Goal: Transaction & Acquisition: Purchase product/service

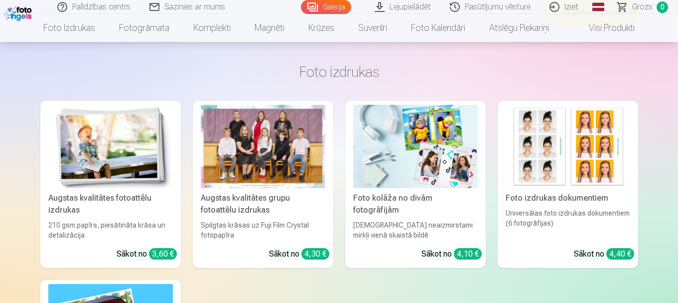
scroll to position [3497, 0]
click at [256, 149] on div at bounding box center [263, 145] width 125 height 83
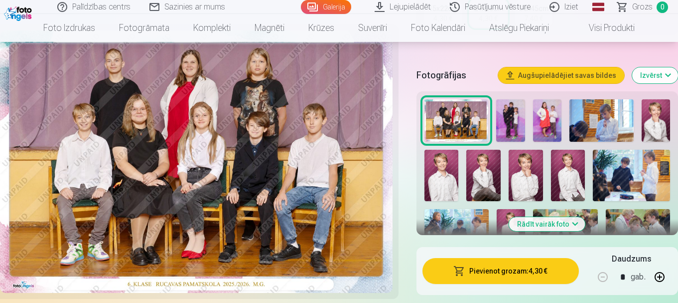
scroll to position [311, 0]
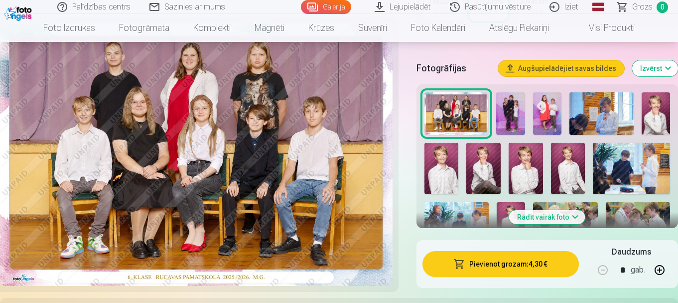
click at [494, 265] on button "Pievienot grozam : 4,30 €" at bounding box center [501, 264] width 156 height 26
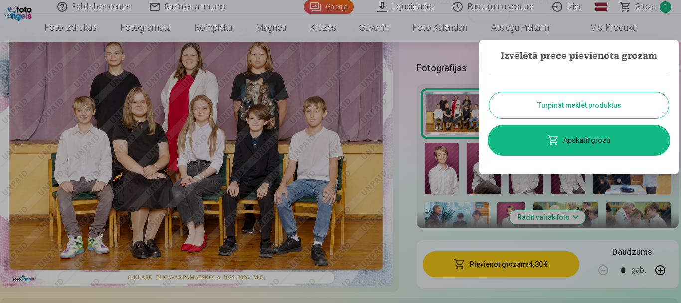
click at [566, 104] on button "Turpināt meklēt produktus" at bounding box center [578, 105] width 179 height 26
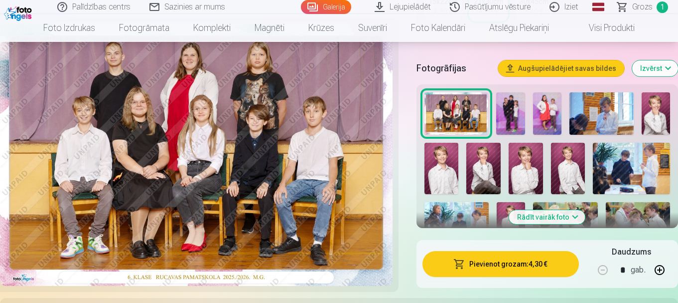
click at [546, 111] on img at bounding box center [547, 113] width 28 height 43
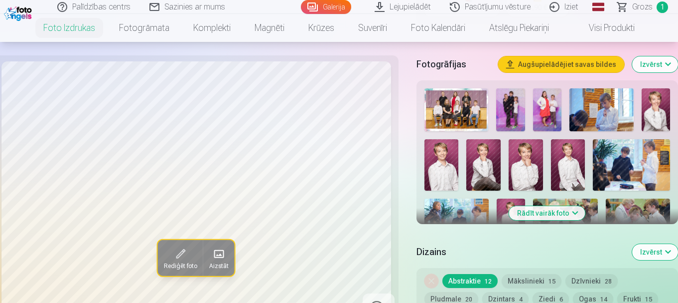
scroll to position [299, 0]
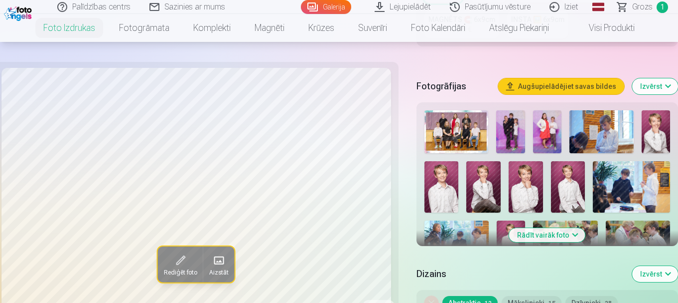
click at [543, 128] on img at bounding box center [547, 131] width 28 height 43
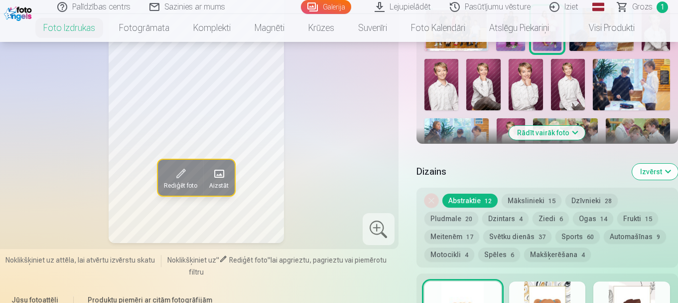
scroll to position [379, 0]
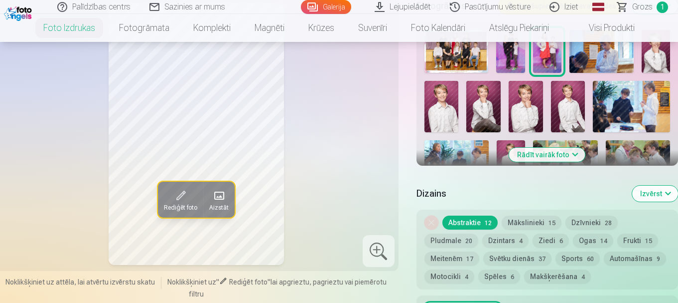
click at [443, 241] on button "Pludmale 20" at bounding box center [452, 240] width 54 height 14
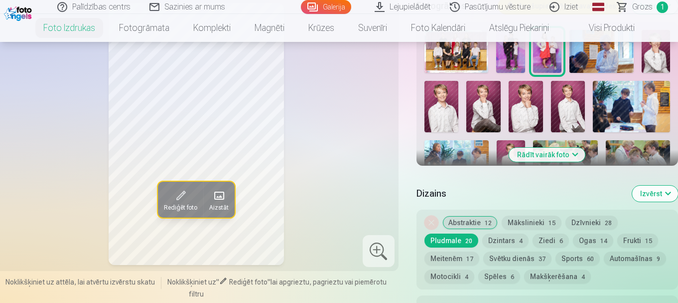
click at [496, 239] on button "Dzintars 4" at bounding box center [505, 240] width 46 height 14
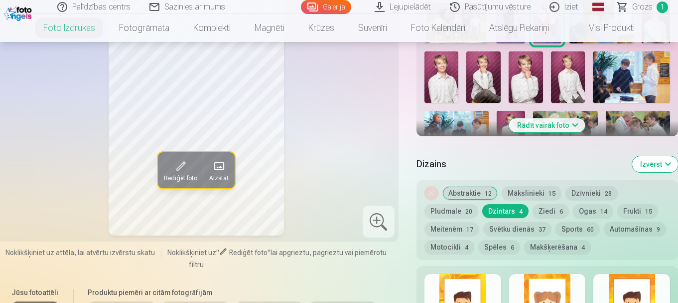
scroll to position [415, 0]
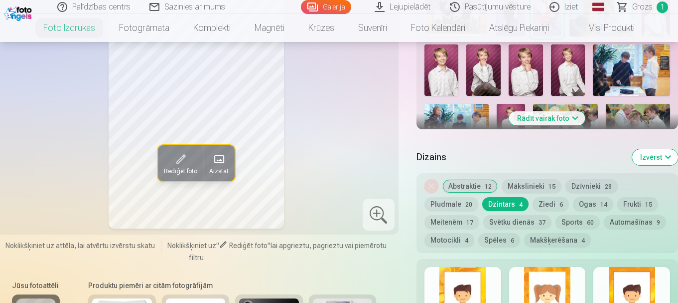
click at [471, 184] on button "Abstraktie 12" at bounding box center [470, 186] width 55 height 14
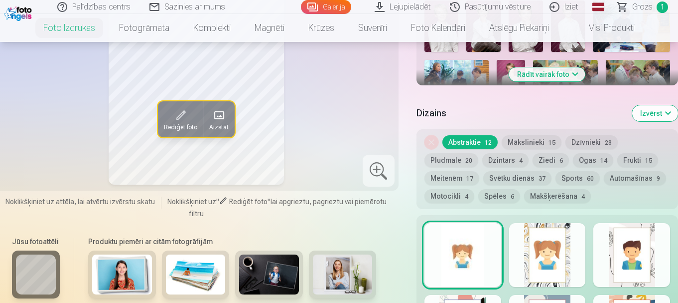
scroll to position [452, 0]
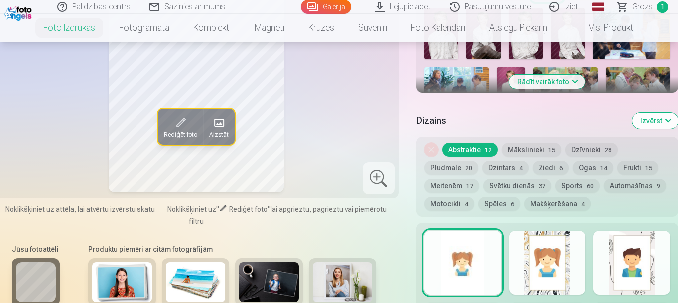
click at [457, 165] on button "Pludmale 20" at bounding box center [452, 167] width 54 height 14
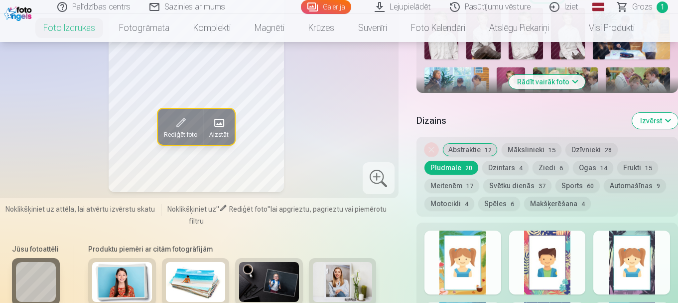
click at [466, 149] on button "Abstraktie 12" at bounding box center [470, 150] width 55 height 14
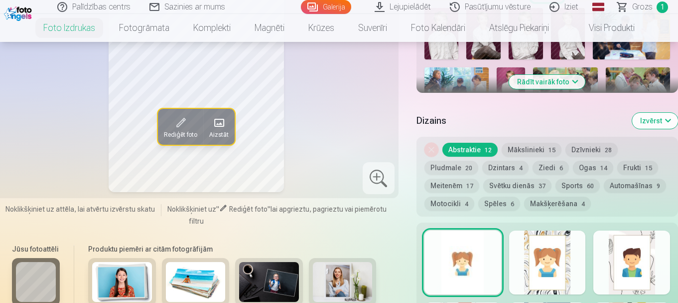
click at [336, 113] on div "Rediģēt foto Aizstāt" at bounding box center [196, 61] width 393 height 262
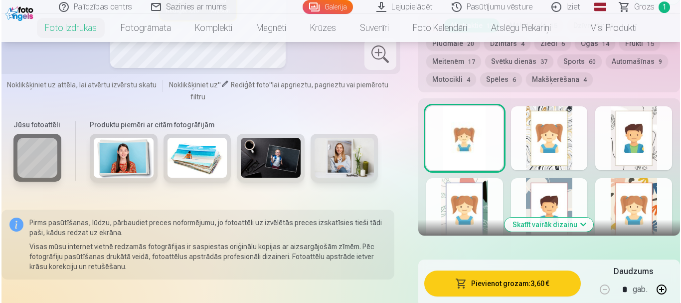
scroll to position [721, 0]
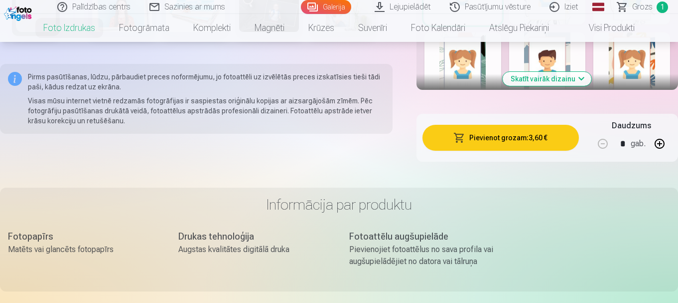
click at [520, 140] on button "Pievienot grozam : 3,60 €" at bounding box center [501, 138] width 156 height 26
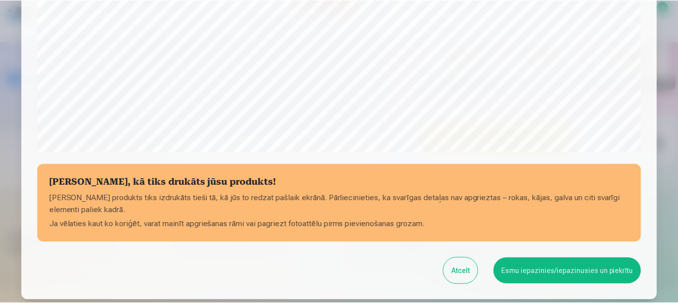
scroll to position [339, 0]
click at [555, 272] on button "Esmu iepazinies/iepazinusies un piekrītu" at bounding box center [569, 270] width 148 height 26
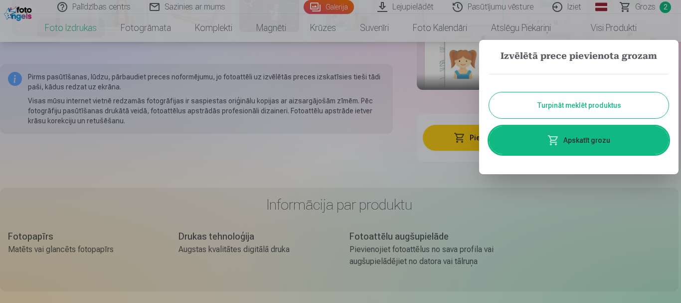
click at [563, 107] on button "Turpināt meklēt produktus" at bounding box center [578, 105] width 179 height 26
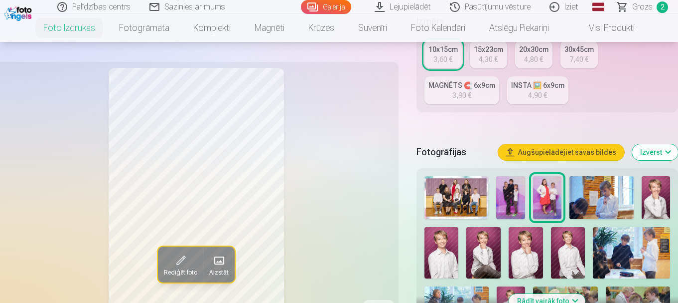
scroll to position [109, 0]
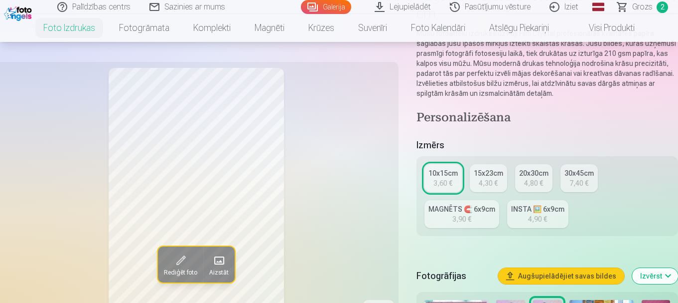
click at [662, 4] on span "2" at bounding box center [662, 6] width 11 height 11
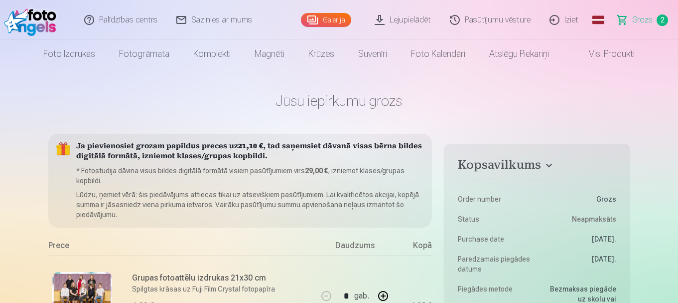
click at [678, 9] on div "Palīdzības centrs Sazinies ar mums Galerija Lejupielādēt Pasūtījumu vēsture Izi…" at bounding box center [339, 20] width 678 height 40
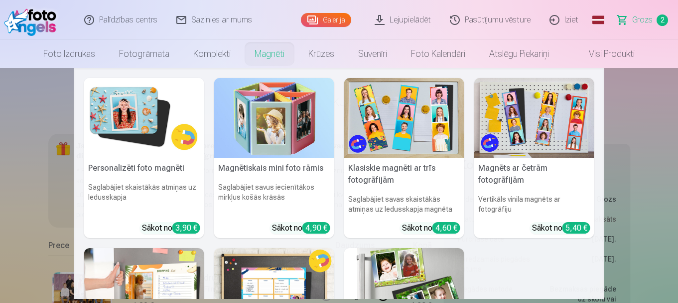
click at [267, 52] on link "Magnēti" at bounding box center [270, 54] width 54 height 28
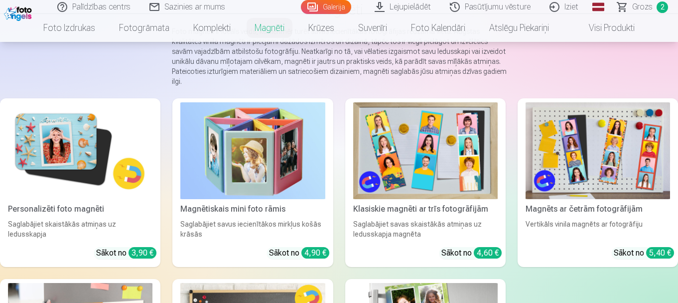
scroll to position [102, 0]
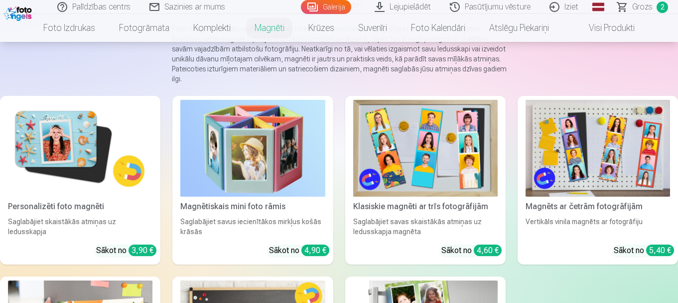
click at [55, 145] on img at bounding box center [80, 148] width 145 height 97
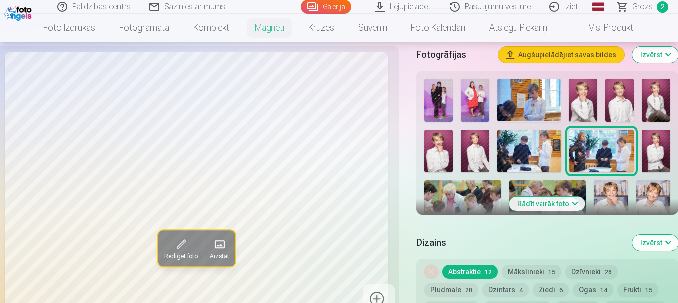
scroll to position [282, 0]
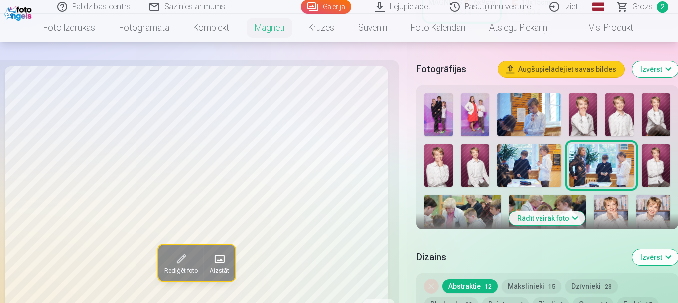
click at [544, 194] on img at bounding box center [547, 219] width 77 height 51
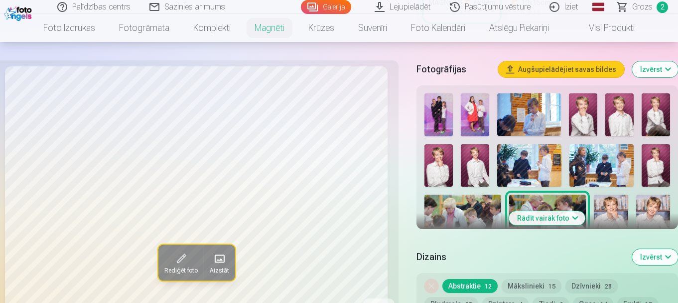
scroll to position [274, 0]
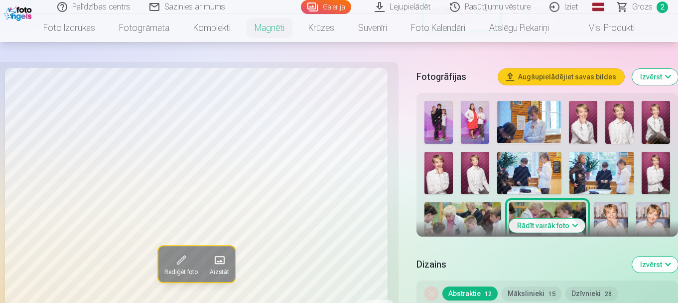
click at [553, 218] on button "Rādīt vairāk foto" at bounding box center [547, 225] width 76 height 14
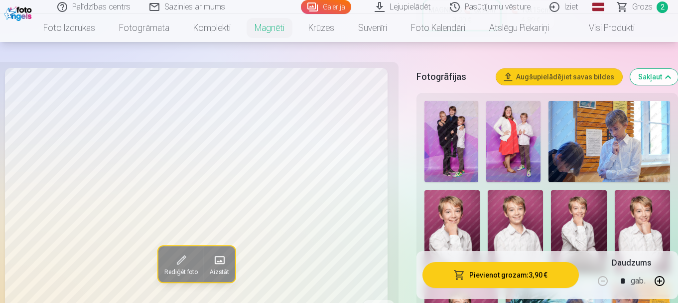
click at [655, 256] on div "Pievienot grozam : 3,90 € Daudzums * gab." at bounding box center [548, 275] width 262 height 48
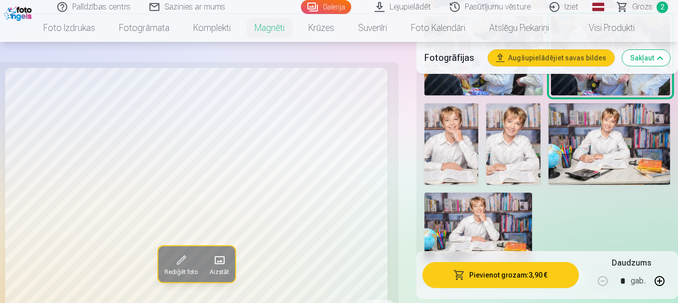
scroll to position [742, 0]
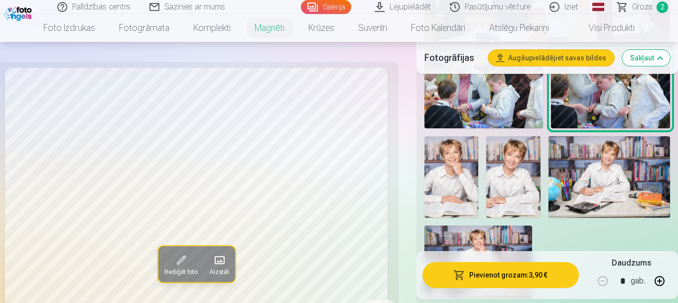
click at [512, 158] on img at bounding box center [513, 176] width 54 height 81
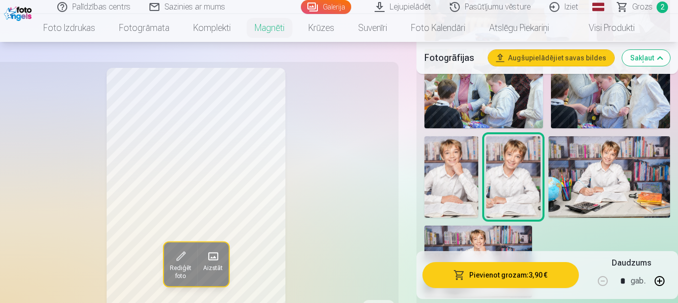
click at [460, 165] on img at bounding box center [452, 176] width 54 height 81
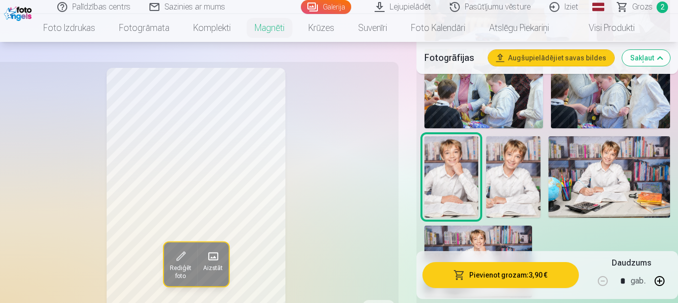
click at [607, 175] on img at bounding box center [610, 176] width 122 height 81
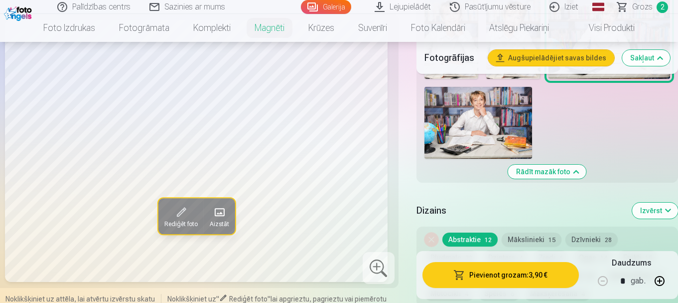
scroll to position [864, 0]
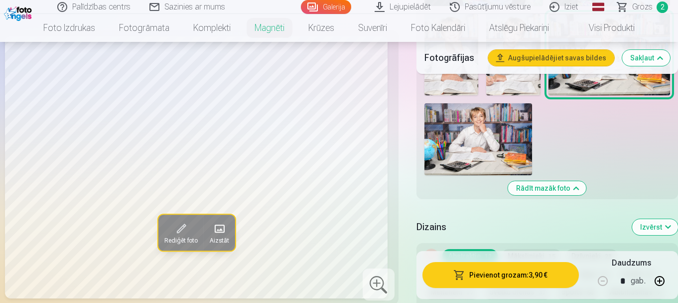
click at [474, 117] on img at bounding box center [479, 139] width 108 height 72
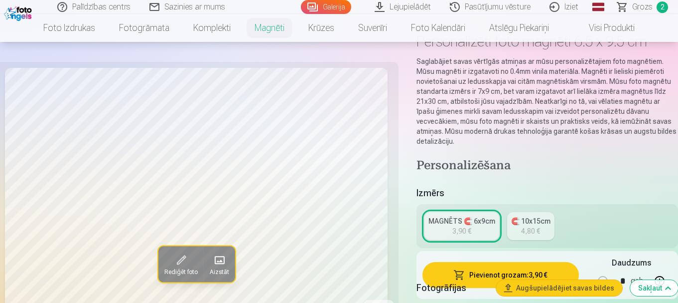
scroll to position [80, 0]
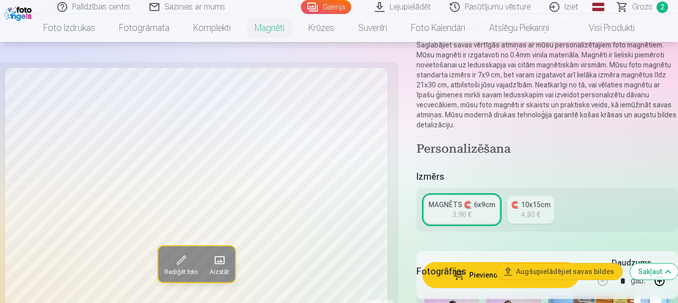
click at [528, 199] on div "🧲 10x15cm" at bounding box center [530, 204] width 39 height 10
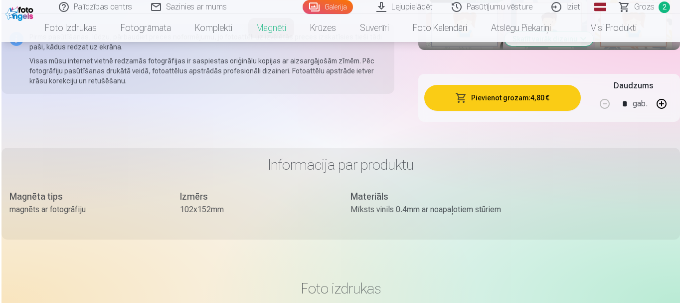
scroll to position [1263, 0]
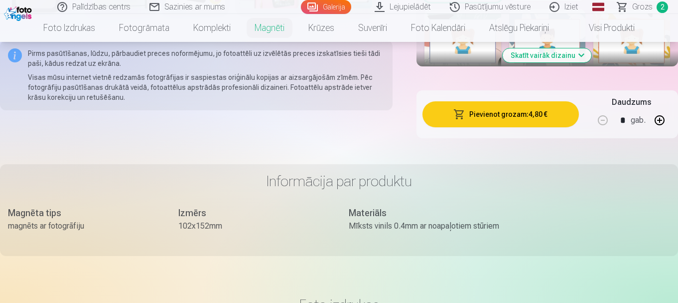
click at [492, 101] on button "Pievienot grozam : 4,80 €" at bounding box center [501, 114] width 156 height 26
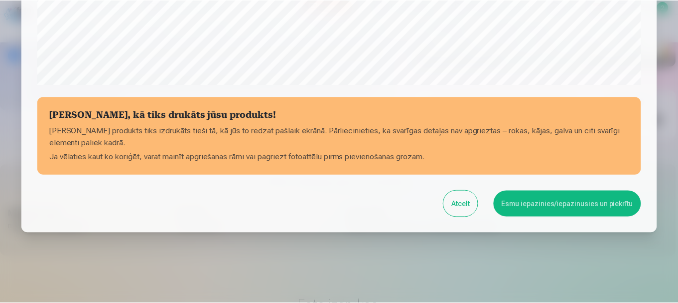
scroll to position [415, 0]
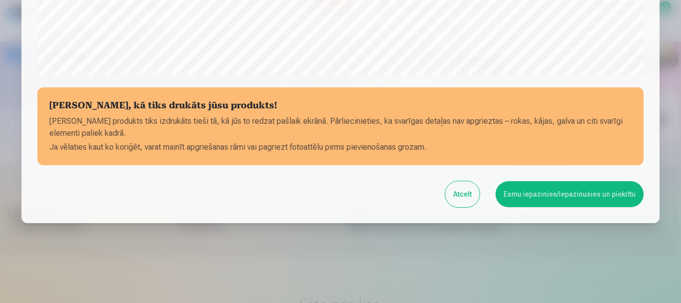
click at [578, 191] on button "Esmu iepazinies/iepazinusies un piekrītu" at bounding box center [569, 194] width 148 height 26
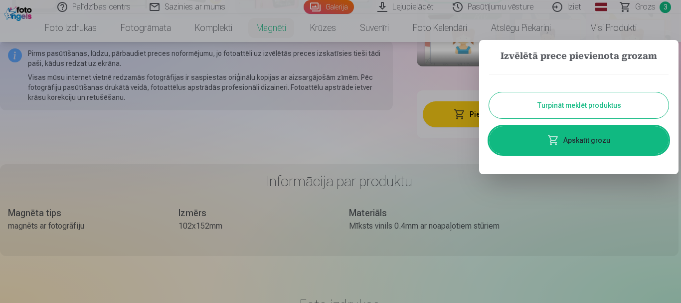
click at [584, 104] on button "Turpināt meklēt produktus" at bounding box center [578, 105] width 179 height 26
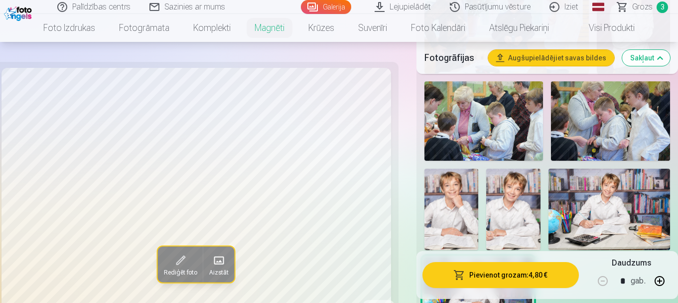
scroll to position [734, 0]
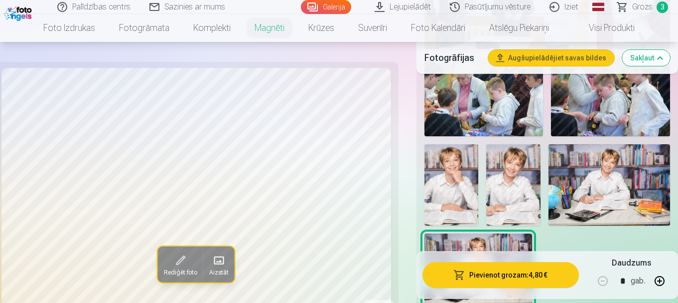
click at [508, 185] on img at bounding box center [513, 184] width 54 height 81
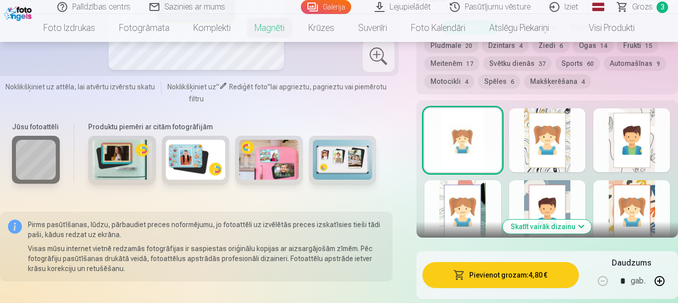
scroll to position [1075, 0]
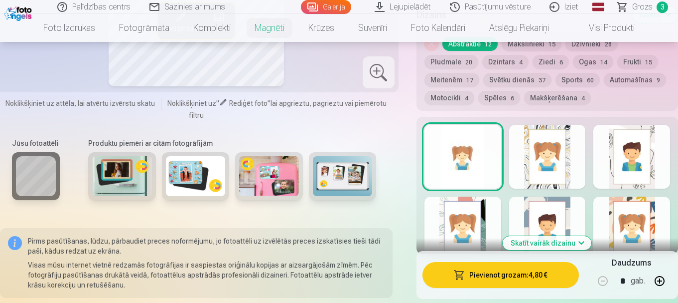
click at [534, 236] on button "Skatīt vairāk dizainu" at bounding box center [547, 243] width 89 height 14
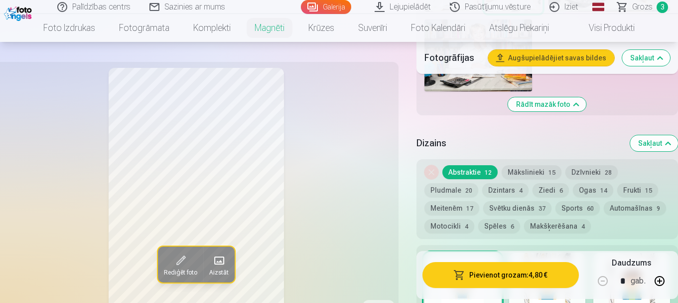
scroll to position [964, 0]
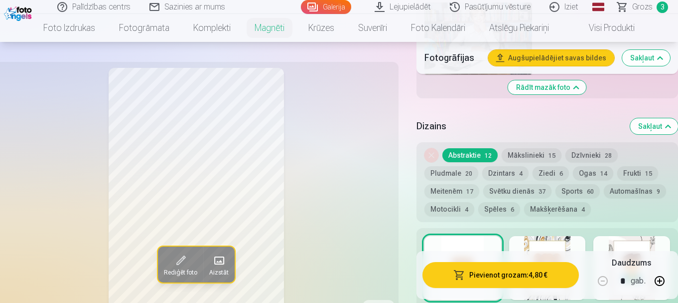
click at [503, 166] on button "Dzintars 4" at bounding box center [505, 173] width 46 height 14
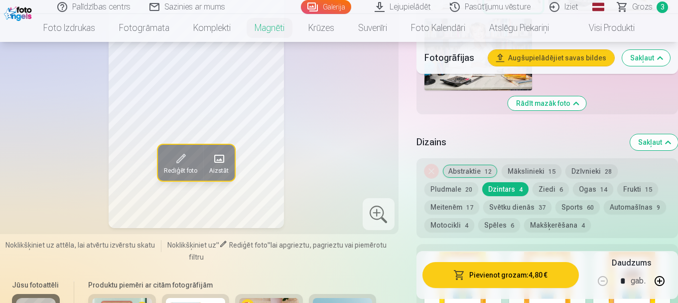
scroll to position [940, 0]
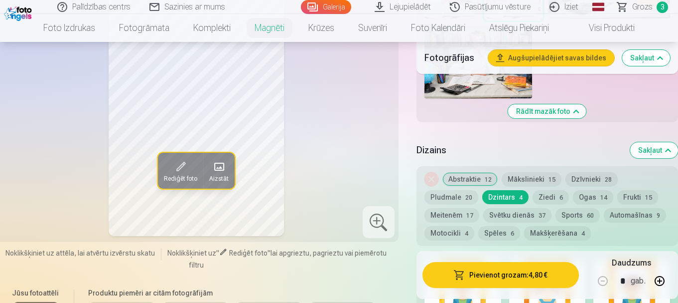
click at [629, 208] on button "Automašīnas 9" at bounding box center [635, 215] width 62 height 14
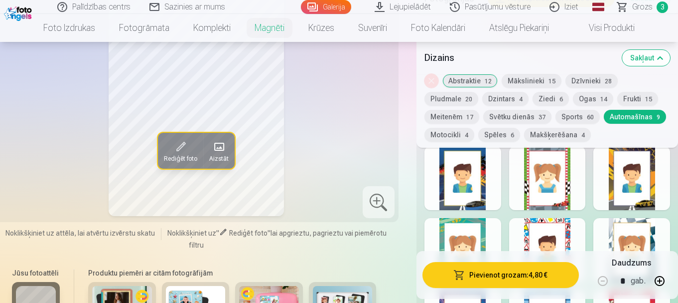
scroll to position [1065, 0]
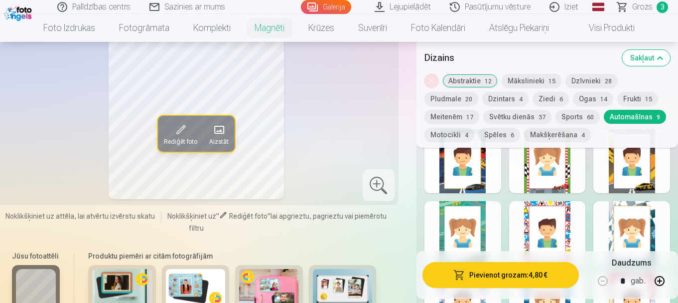
click at [472, 172] on div at bounding box center [463, 161] width 77 height 64
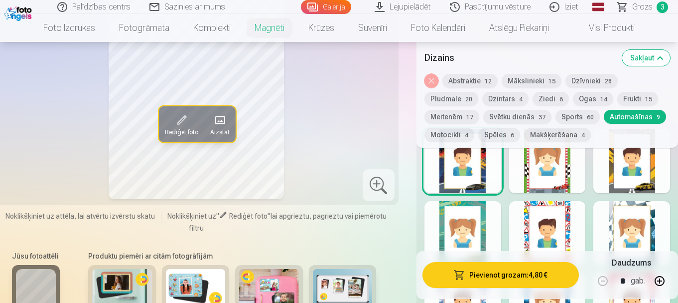
scroll to position [1057, 0]
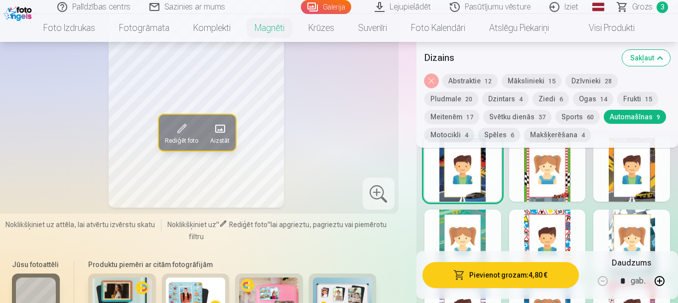
click at [639, 174] on div at bounding box center [632, 170] width 77 height 64
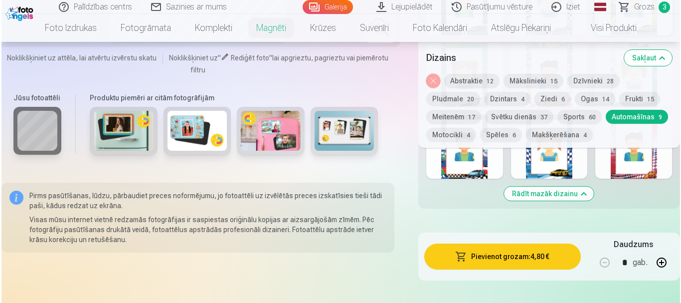
scroll to position [1247, 0]
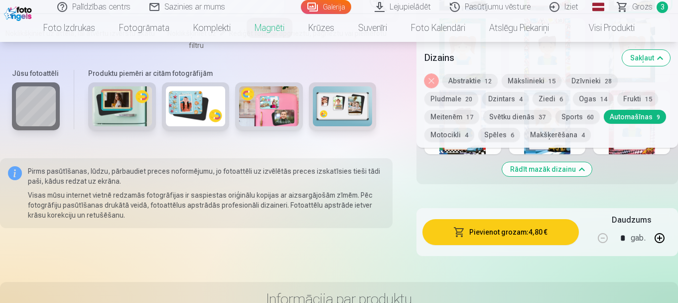
click at [517, 220] on button "Pievienot grozam : 4,80 €" at bounding box center [501, 232] width 156 height 26
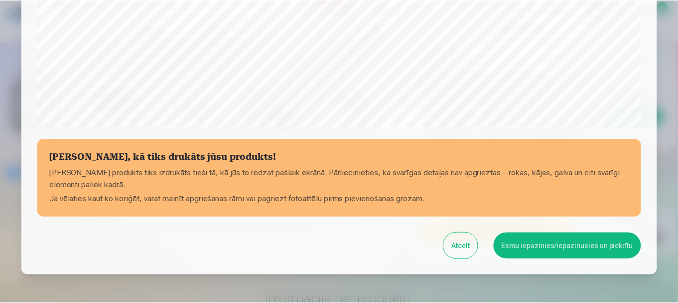
scroll to position [415, 0]
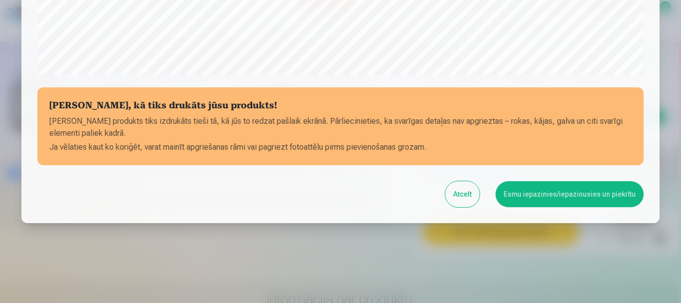
click at [458, 193] on button "Atcelt" at bounding box center [462, 194] width 34 height 26
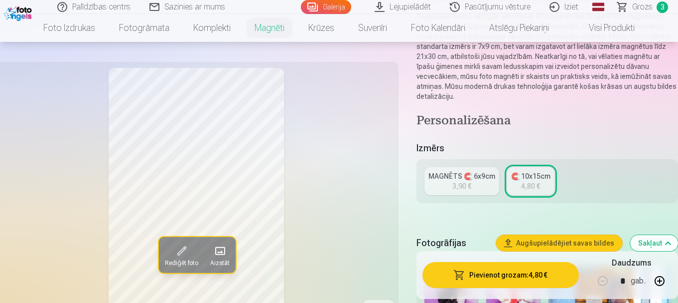
scroll to position [117, 0]
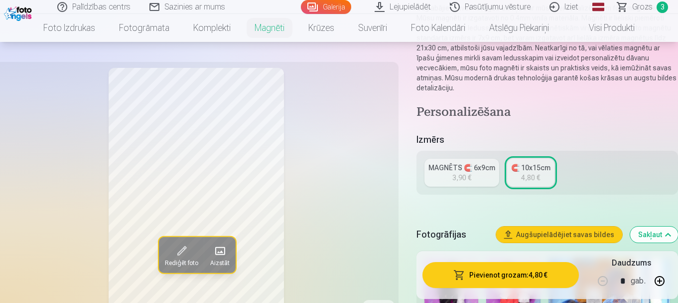
click at [468, 172] on div "3,90 €" at bounding box center [462, 177] width 19 height 10
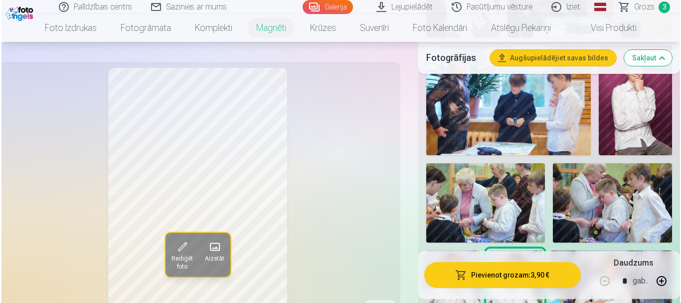
scroll to position [693, 0]
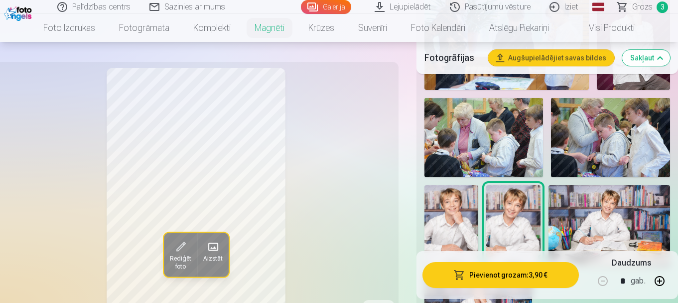
click at [504, 271] on button "Pievienot grozam : 3,90 €" at bounding box center [501, 275] width 156 height 26
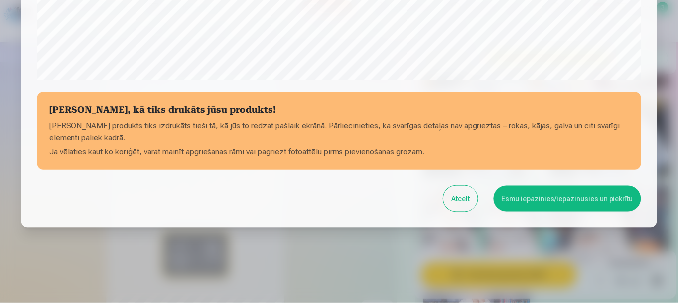
scroll to position [415, 0]
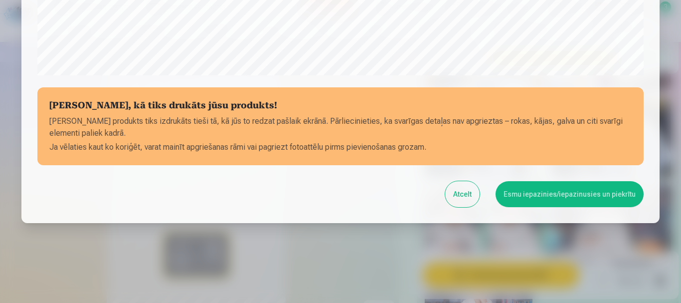
click at [564, 193] on button "Esmu iepazinies/iepazinusies un piekrītu" at bounding box center [569, 194] width 148 height 26
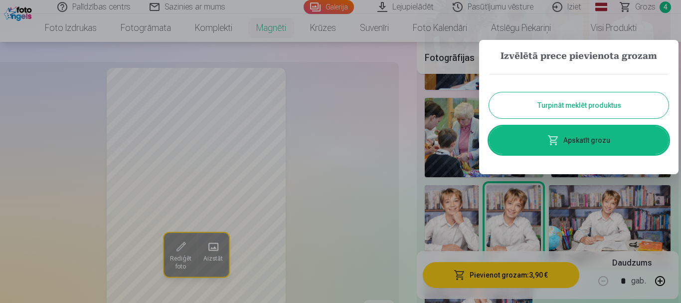
click at [596, 105] on button "Turpināt meklēt produktus" at bounding box center [578, 105] width 179 height 26
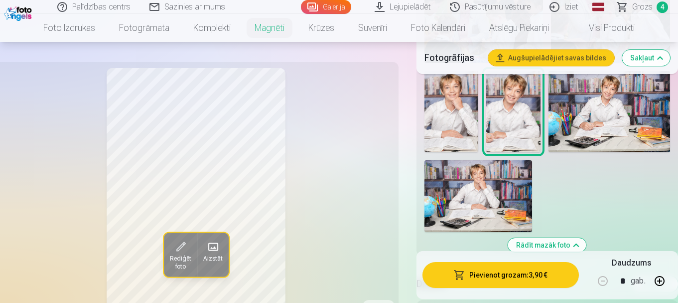
scroll to position [790, 0]
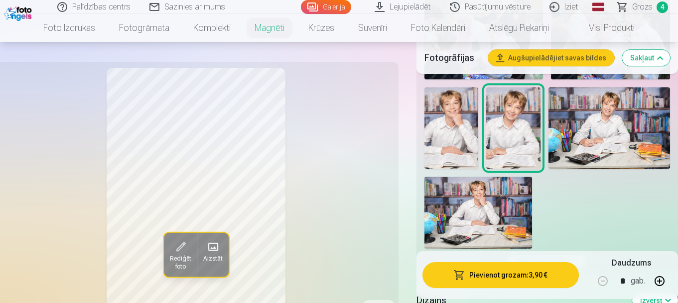
click at [645, 8] on span "Grozs" at bounding box center [642, 7] width 20 height 12
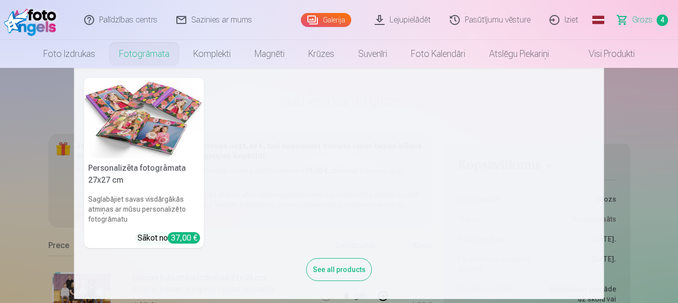
click at [144, 99] on img at bounding box center [144, 118] width 120 height 80
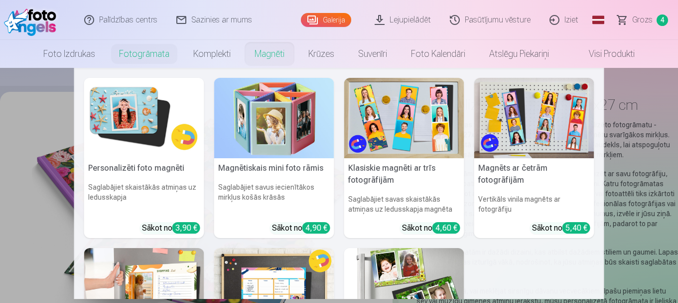
click at [276, 56] on link "Magnēti" at bounding box center [270, 54] width 54 height 28
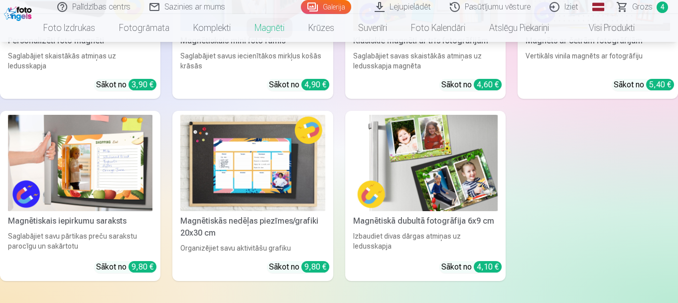
scroll to position [276, 0]
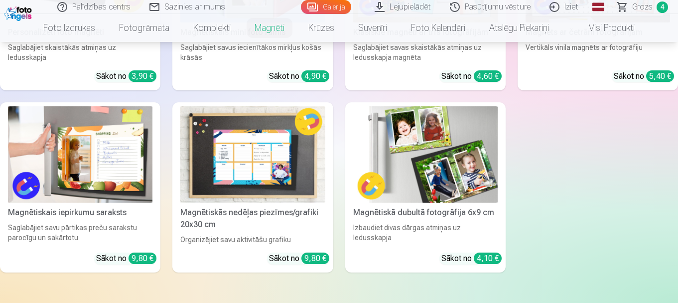
click at [426, 127] on img at bounding box center [425, 154] width 145 height 97
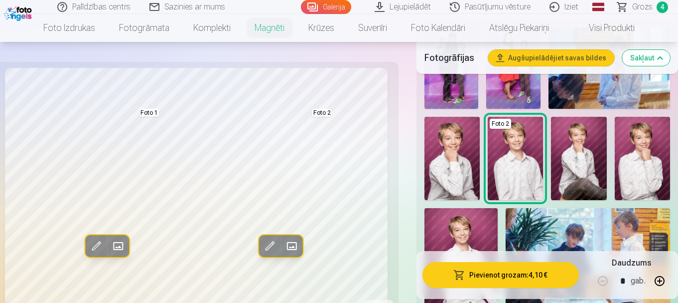
scroll to position [335, 0]
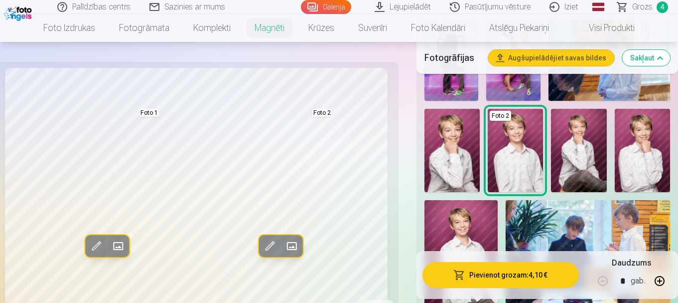
click at [648, 139] on img at bounding box center [642, 150] width 55 height 83
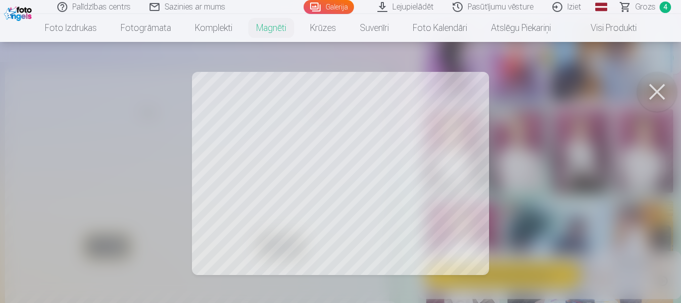
click at [322, 174] on div at bounding box center [340, 151] width 681 height 303
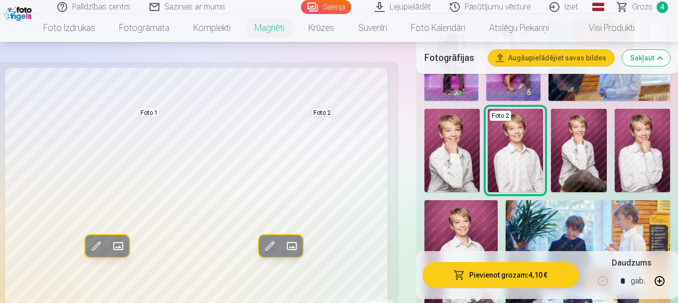
click at [650, 157] on img at bounding box center [642, 150] width 55 height 83
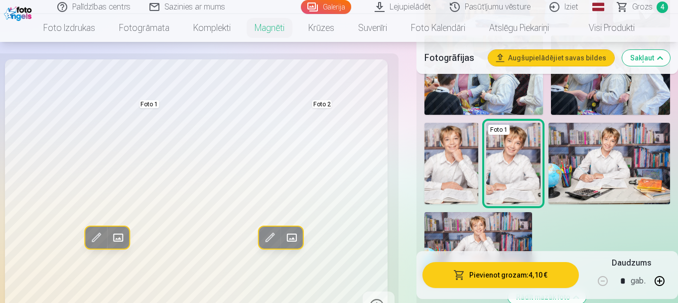
scroll to position [752, 0]
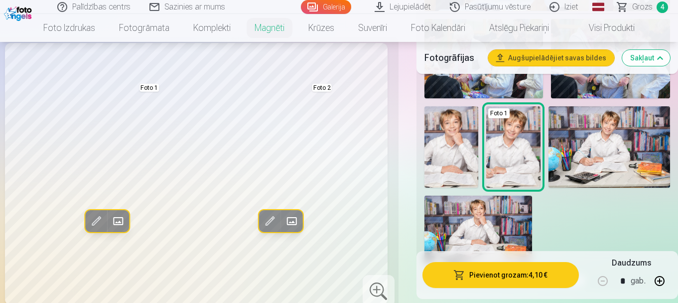
click at [507, 141] on img at bounding box center [513, 146] width 54 height 81
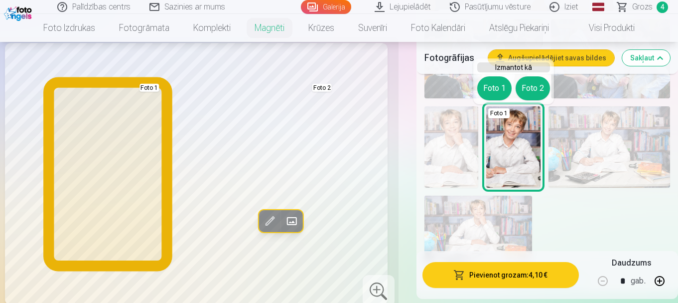
click at [495, 89] on button "Foto 1" at bounding box center [494, 88] width 34 height 24
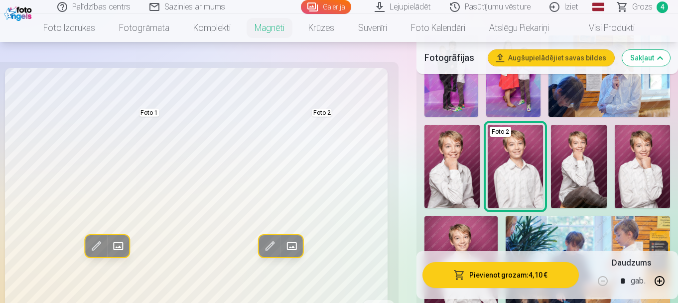
scroll to position [304, 0]
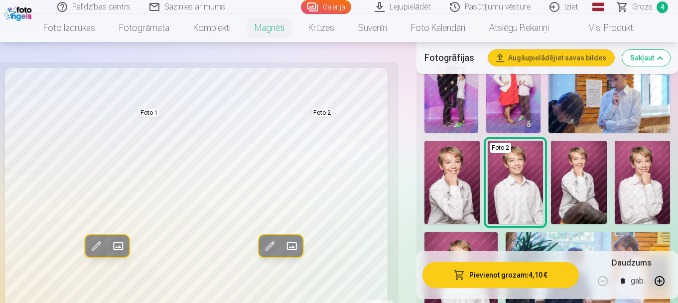
click at [454, 194] on img at bounding box center [452, 182] width 55 height 83
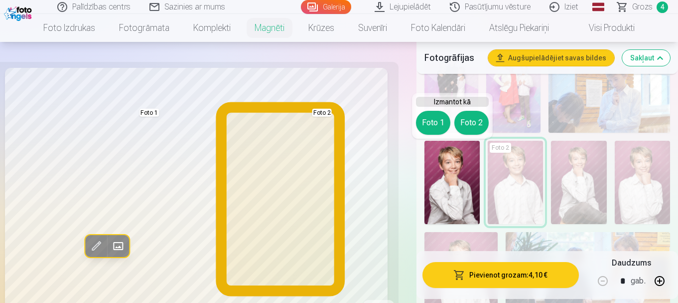
click at [471, 123] on button "Foto 2" at bounding box center [472, 123] width 34 height 24
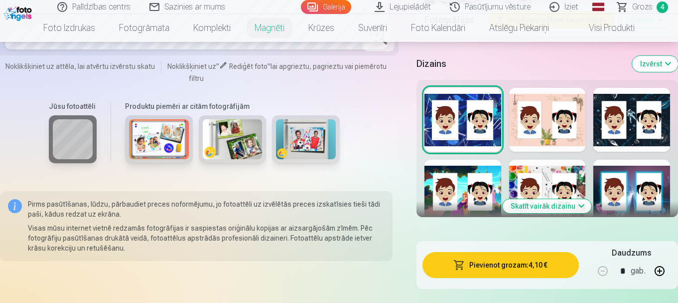
scroll to position [1015, 0]
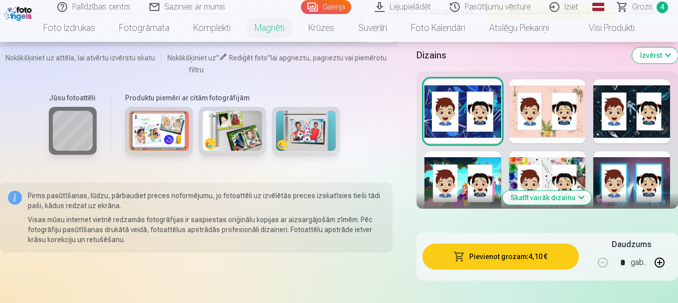
click at [560, 197] on button "Skatīt vairāk dizainu" at bounding box center [547, 197] width 89 height 14
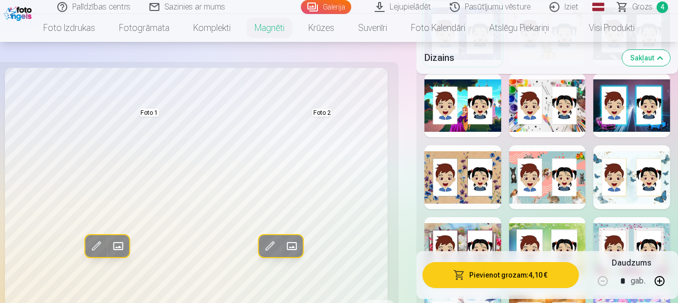
scroll to position [1101, 0]
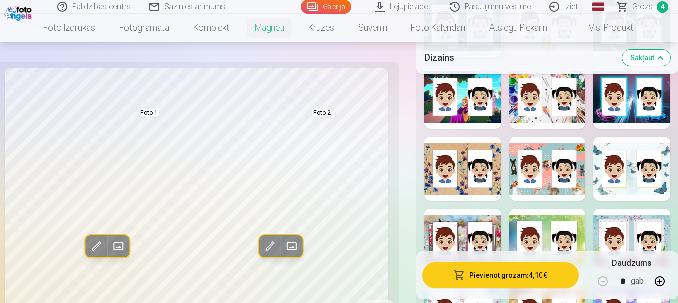
click at [653, 95] on div at bounding box center [632, 97] width 77 height 64
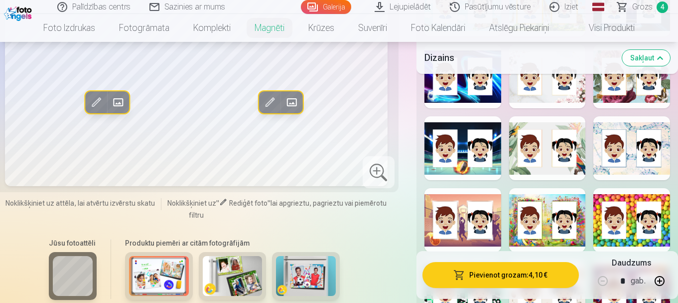
scroll to position [1435, 0]
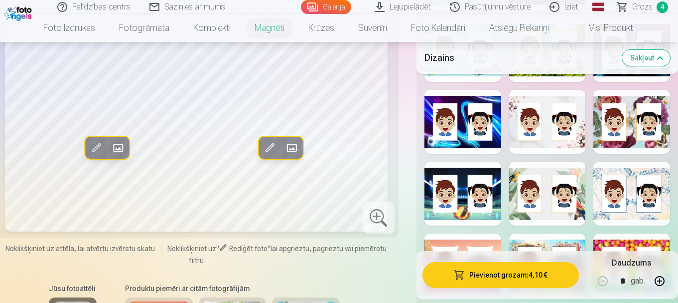
click at [461, 120] on div at bounding box center [463, 122] width 77 height 64
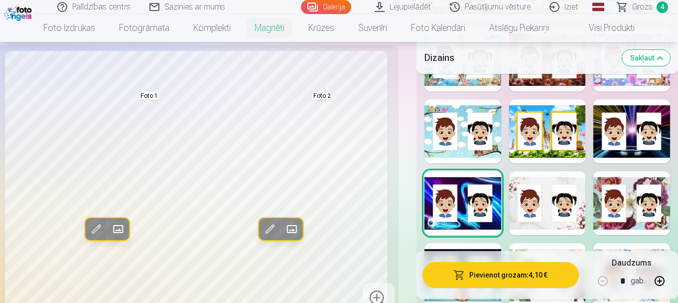
scroll to position [1337, 0]
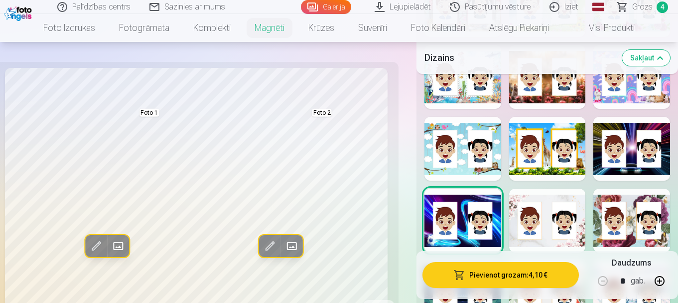
click at [632, 156] on div at bounding box center [632, 149] width 77 height 64
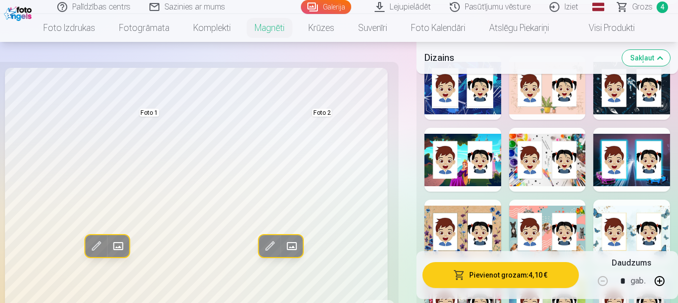
scroll to position [993, 0]
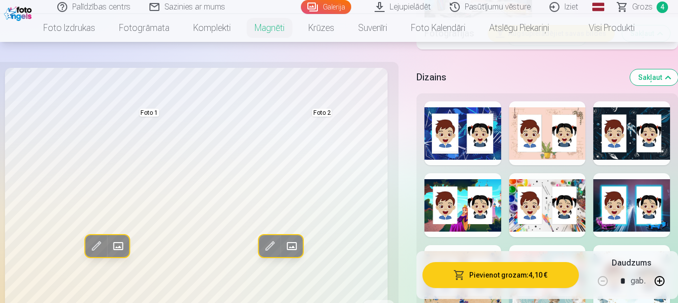
click at [618, 216] on div at bounding box center [632, 205] width 77 height 64
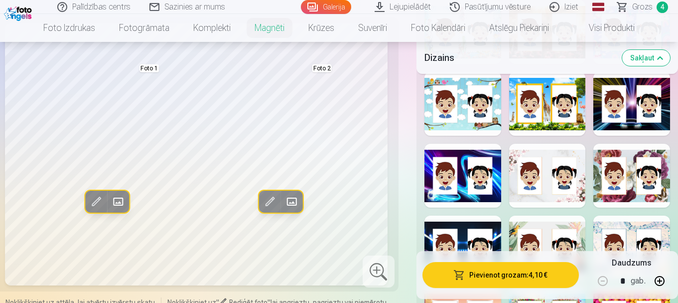
scroll to position [1390, 0]
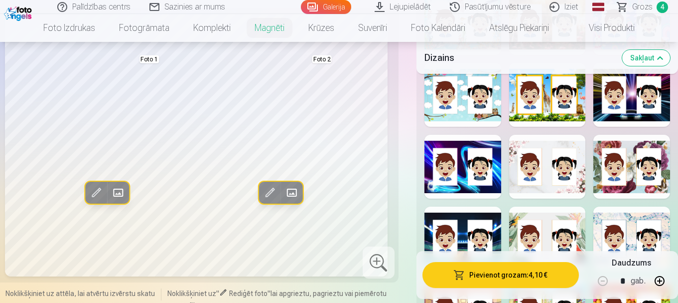
click at [631, 93] on div at bounding box center [632, 95] width 77 height 64
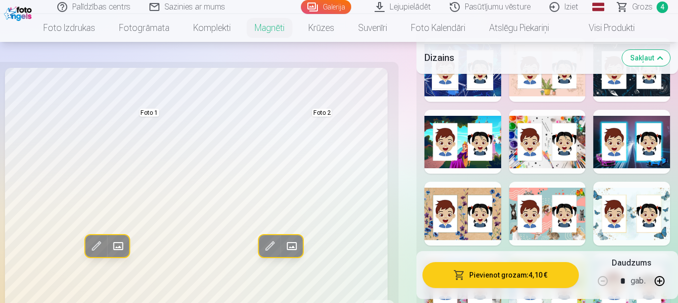
scroll to position [1048, 0]
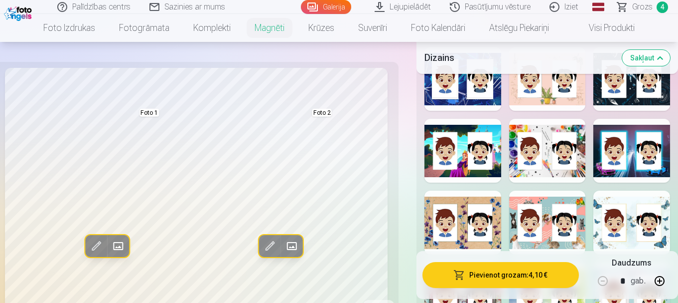
click at [635, 145] on div at bounding box center [632, 151] width 77 height 64
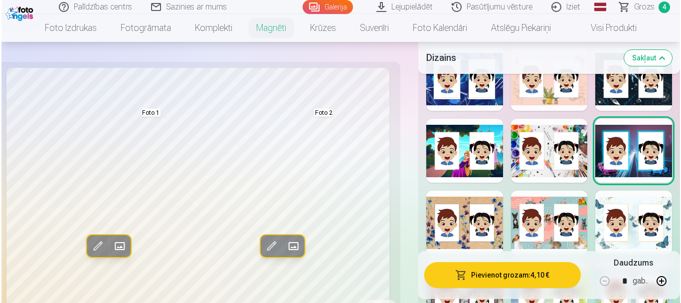
scroll to position [1165, 0]
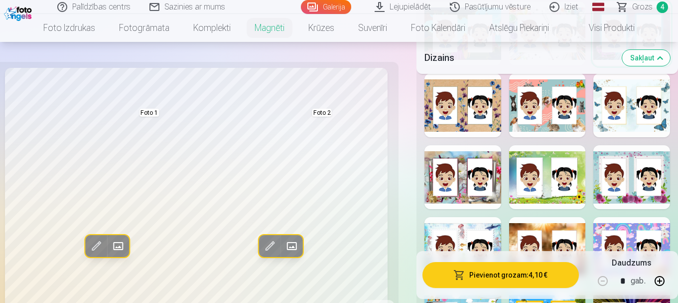
click at [507, 272] on button "Pievienot grozam : 4,10 €" at bounding box center [501, 275] width 156 height 26
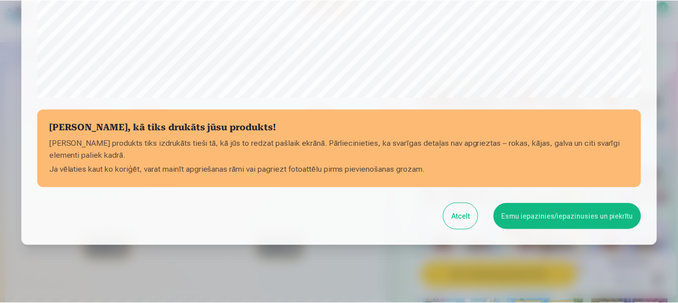
scroll to position [415, 0]
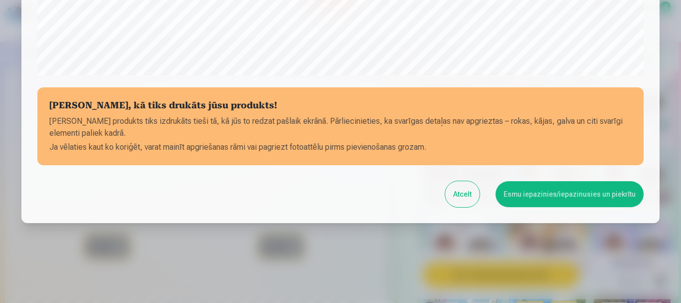
click at [567, 195] on button "Esmu iepazinies/iepazinusies un piekrītu" at bounding box center [569, 194] width 148 height 26
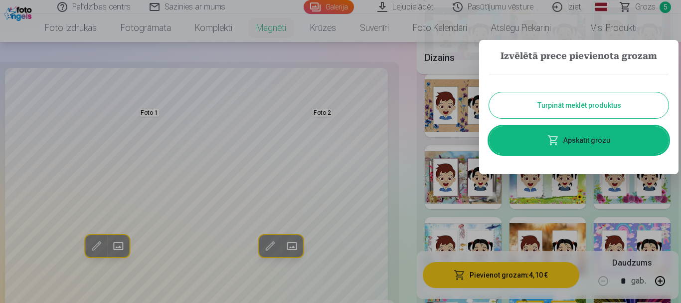
click at [557, 102] on button "Turpināt meklēt produktus" at bounding box center [578, 105] width 179 height 26
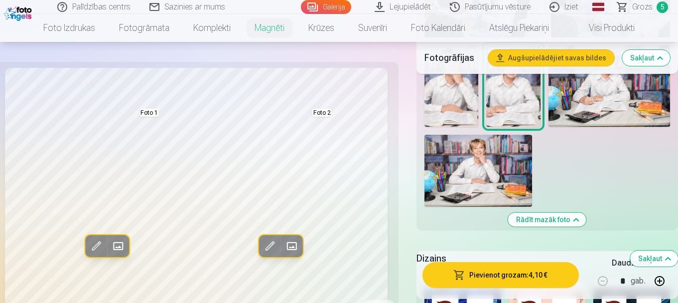
scroll to position [741, 0]
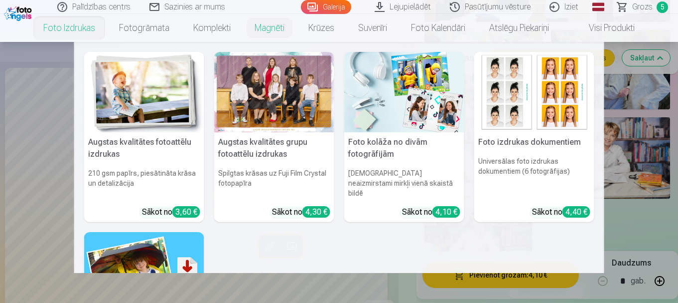
click at [64, 28] on link "Foto izdrukas" at bounding box center [69, 28] width 76 height 28
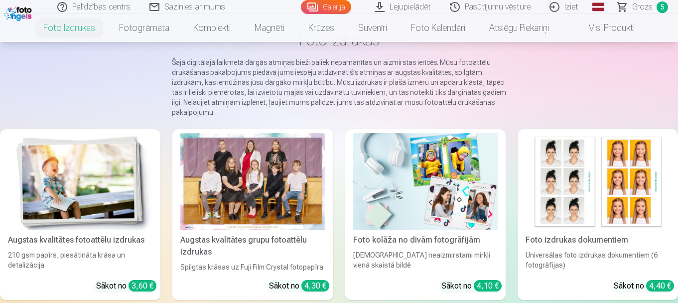
scroll to position [74, 0]
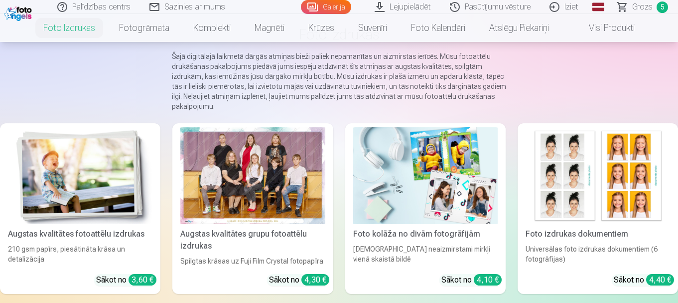
click at [73, 185] on img at bounding box center [80, 175] width 145 height 97
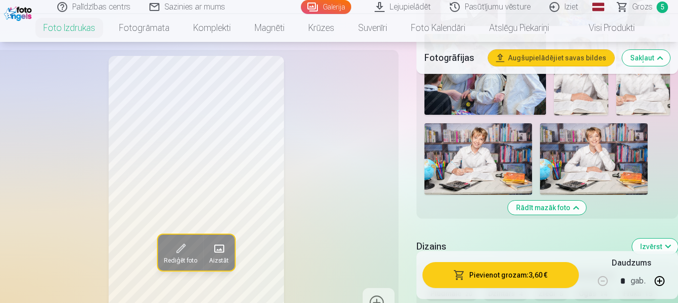
scroll to position [930, 0]
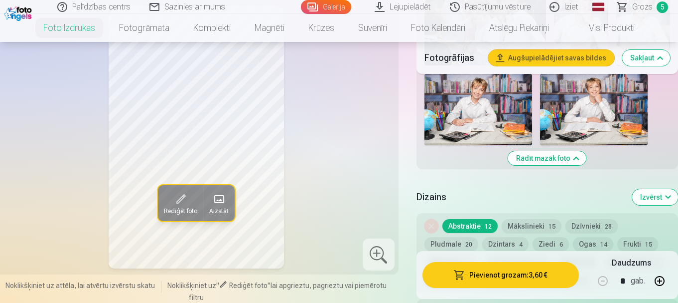
click at [580, 109] on img at bounding box center [594, 110] width 108 height 72
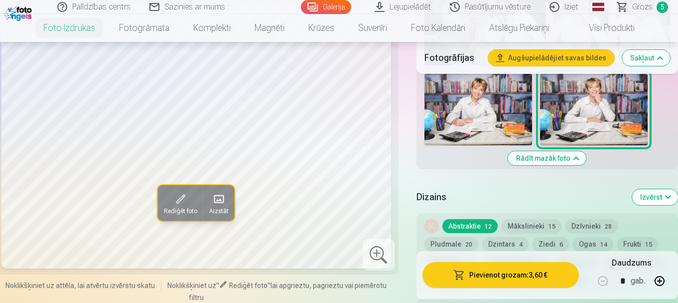
click at [468, 117] on img at bounding box center [479, 110] width 108 height 72
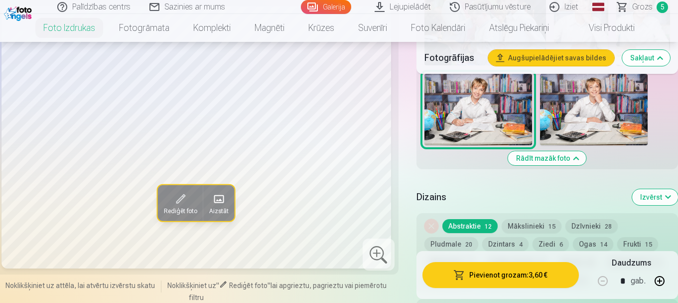
click at [583, 120] on img at bounding box center [594, 110] width 108 height 72
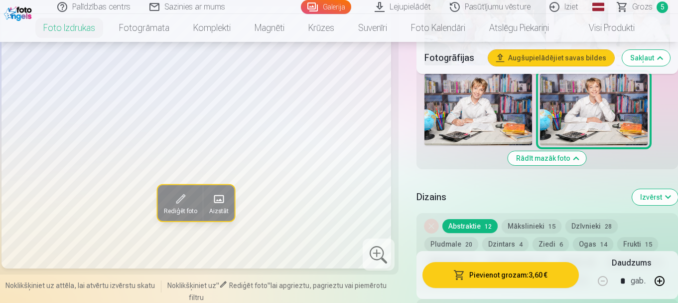
click at [645, 4] on span "Grozs" at bounding box center [642, 7] width 20 height 12
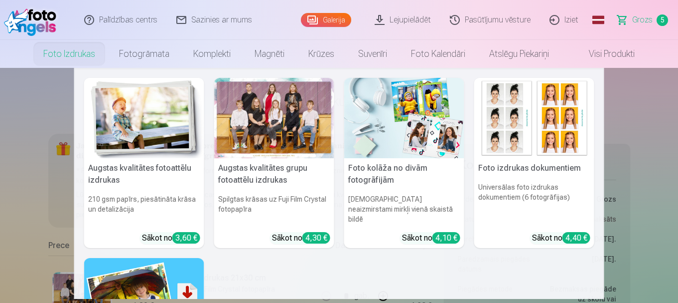
click at [64, 57] on link "Foto izdrukas" at bounding box center [69, 54] width 76 height 28
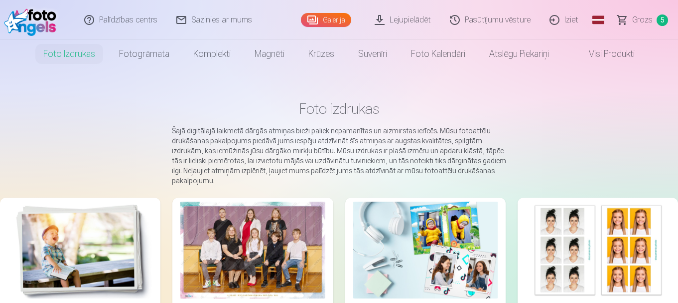
click at [99, 253] on img at bounding box center [80, 249] width 145 height 97
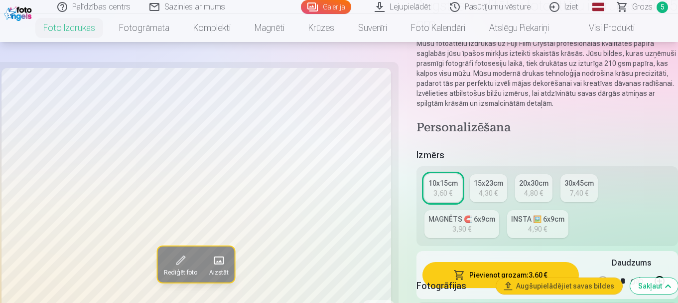
scroll to position [107, 0]
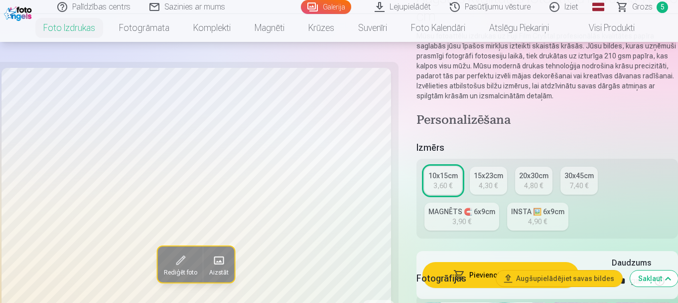
click at [531, 179] on div "20x30cm" at bounding box center [533, 175] width 29 height 10
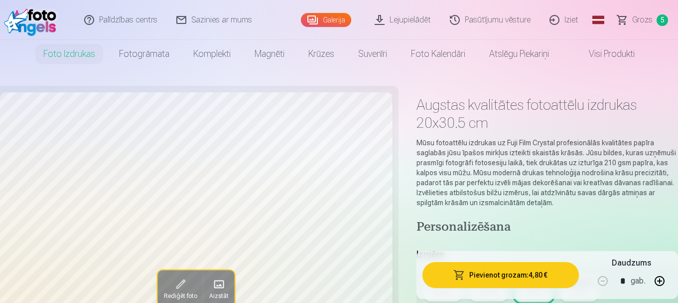
click at [646, 20] on span "Grozs" at bounding box center [642, 20] width 20 height 12
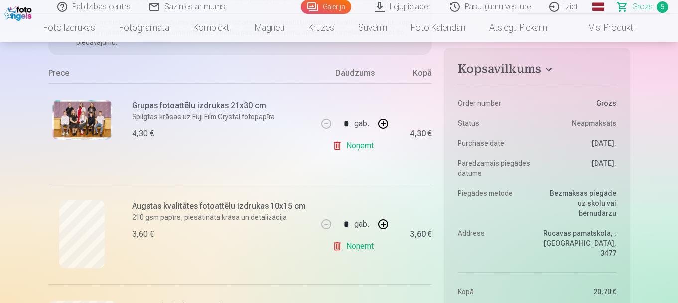
scroll to position [150, 0]
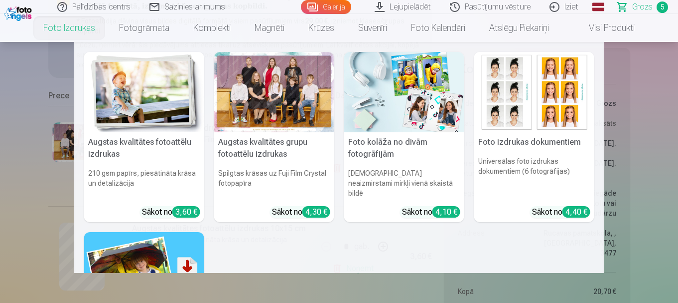
click at [57, 25] on link "Foto izdrukas" at bounding box center [69, 28] width 76 height 28
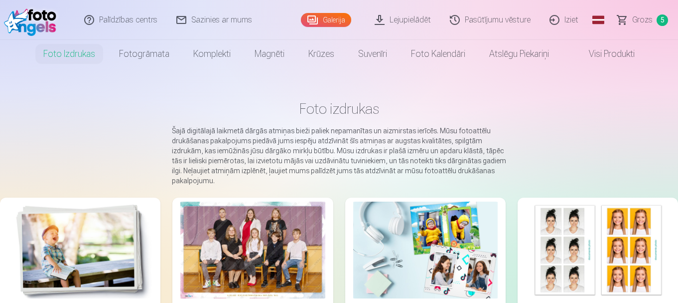
click at [90, 238] on img at bounding box center [80, 249] width 145 height 97
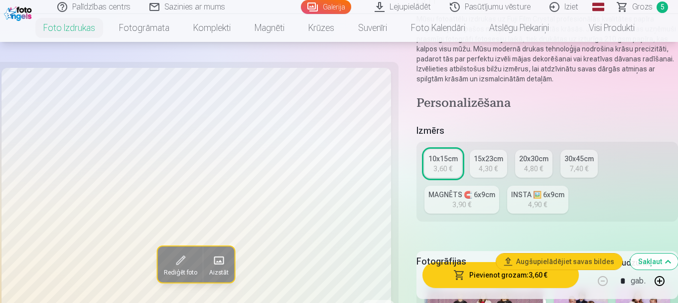
scroll to position [173, 0]
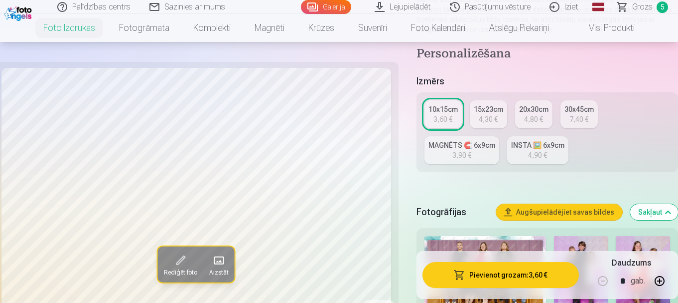
click at [534, 112] on div "20x30cm" at bounding box center [533, 109] width 29 height 10
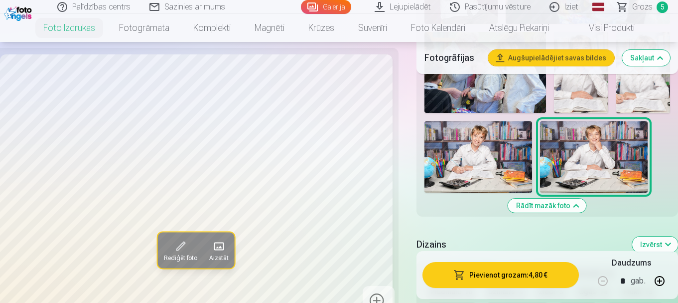
scroll to position [908, 0]
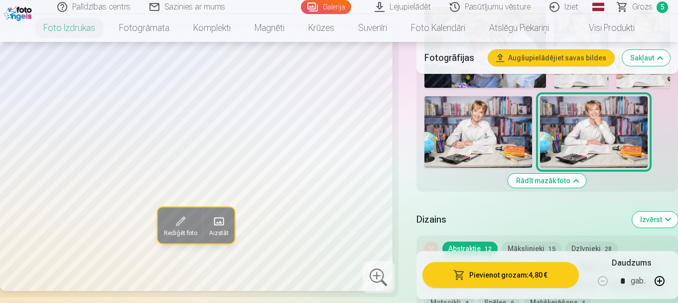
click at [464, 124] on img at bounding box center [479, 132] width 108 height 72
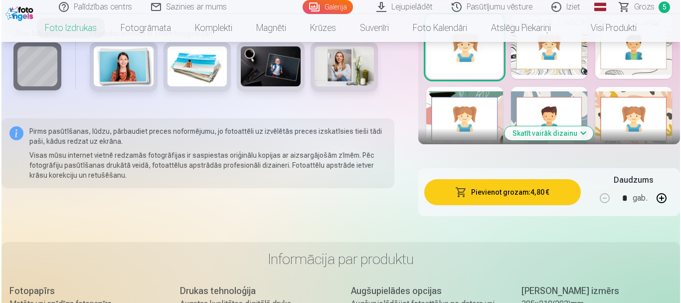
scroll to position [1214, 0]
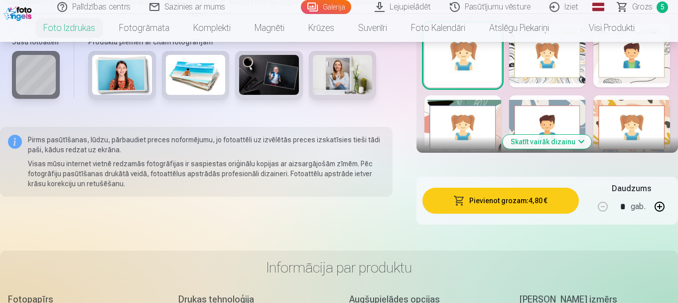
click at [505, 197] on button "Pievienot grozam : 4,80 €" at bounding box center [501, 200] width 156 height 26
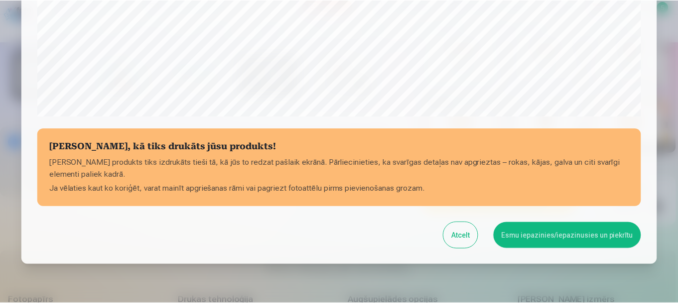
scroll to position [415, 0]
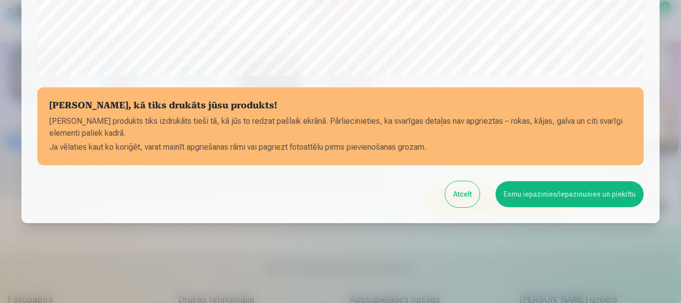
click at [538, 188] on button "Esmu iepazinies/iepazinusies un piekrītu" at bounding box center [569, 194] width 148 height 26
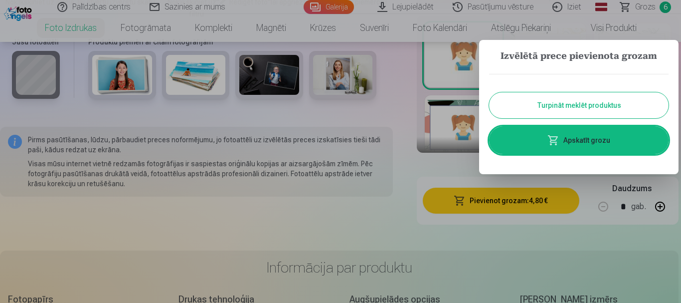
click at [597, 136] on link "Apskatīt grozu" at bounding box center [578, 140] width 179 height 28
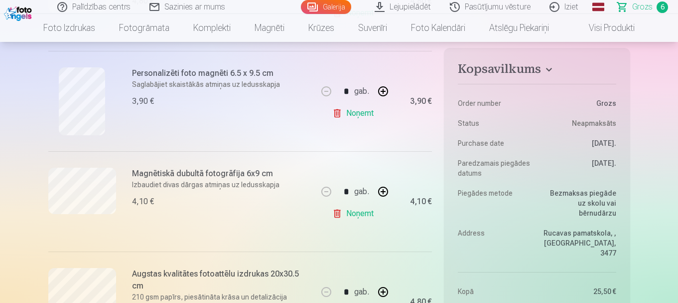
scroll to position [513, 0]
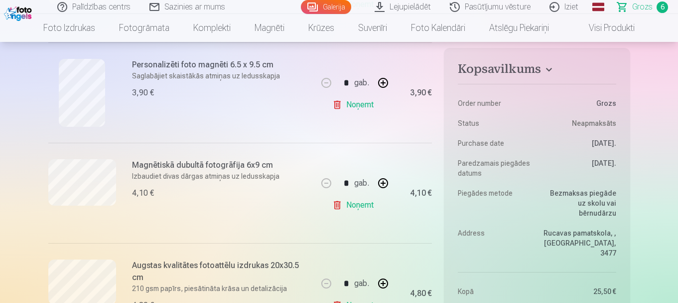
click at [211, 167] on h6 "Magnētiskā dubultā fotogrāfija 6x9 cm" at bounding box center [222, 165] width 180 height 12
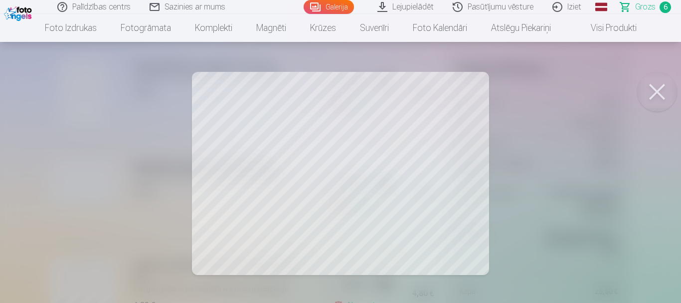
click at [662, 91] on button at bounding box center [657, 92] width 40 height 40
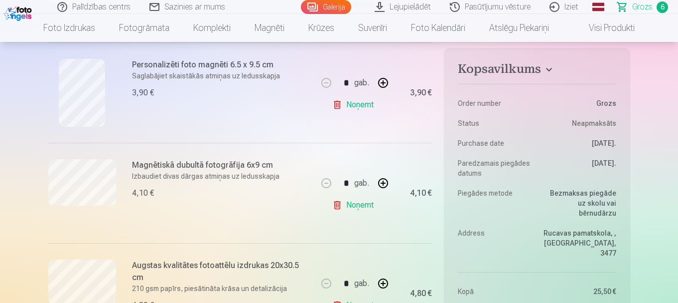
click at [234, 167] on h6 "Magnētiskā dubultā fotogrāfija 6x9 cm" at bounding box center [222, 165] width 180 height 12
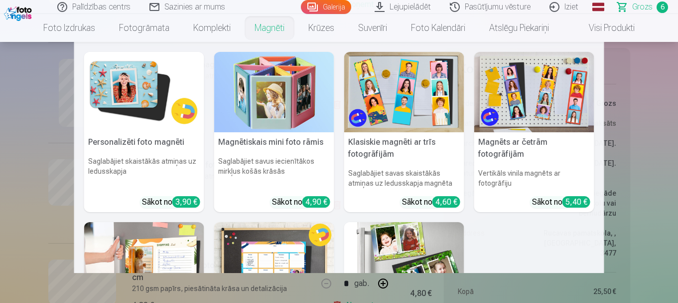
click at [266, 26] on link "Magnēti" at bounding box center [270, 28] width 54 height 28
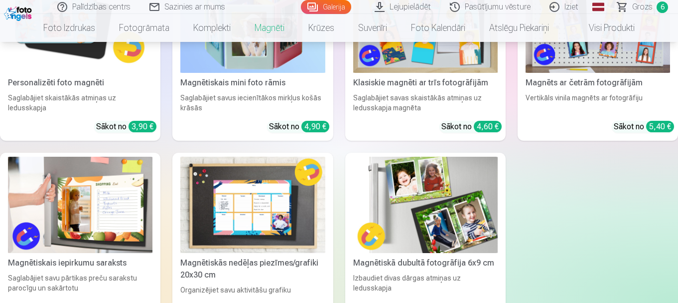
scroll to position [230, 0]
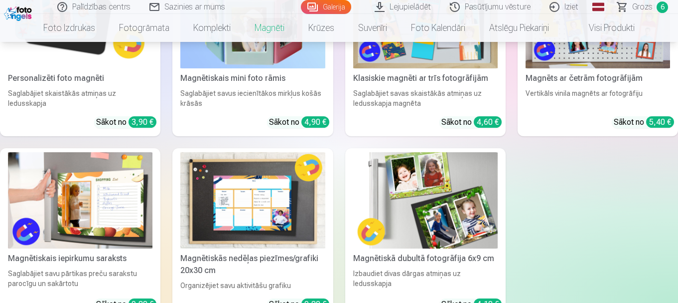
click at [433, 221] on img at bounding box center [425, 200] width 145 height 97
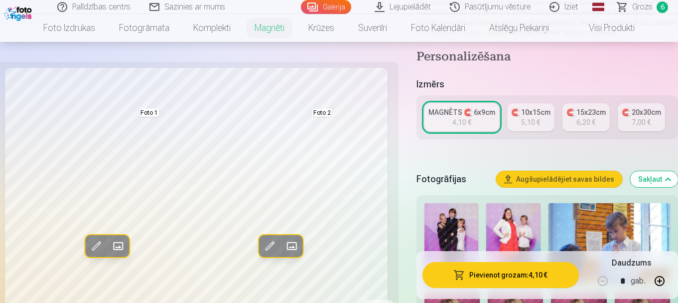
scroll to position [168, 0]
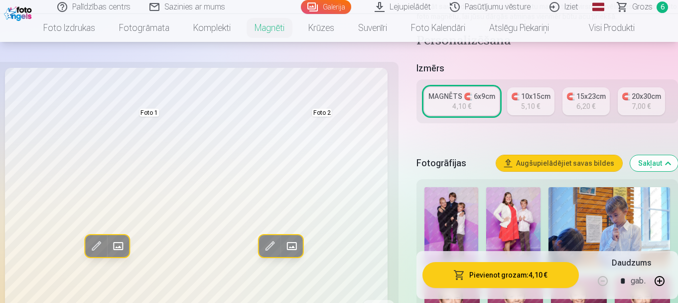
click at [526, 101] on div "5,10 €" at bounding box center [530, 106] width 19 height 10
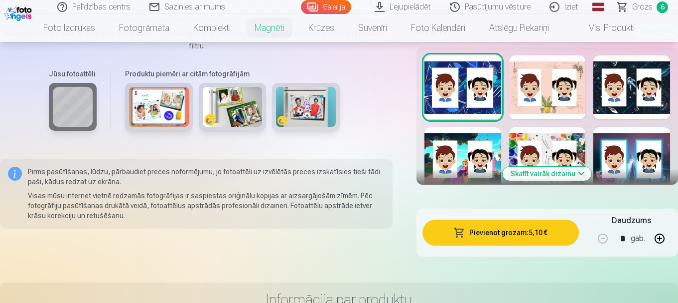
scroll to position [1031, 0]
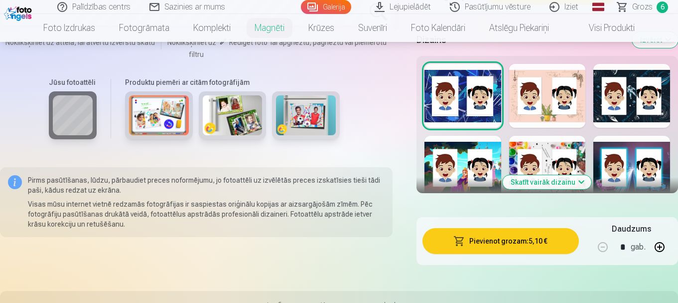
click at [540, 180] on button "Skatīt vairāk dizainu" at bounding box center [547, 182] width 89 height 14
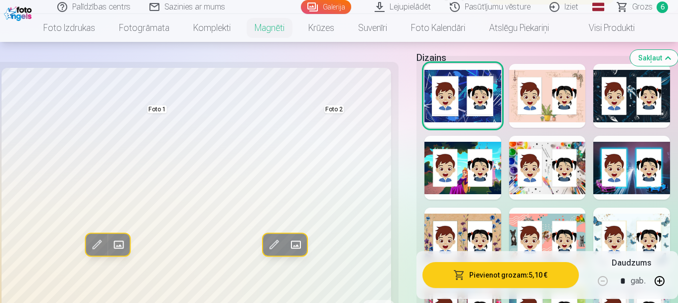
click at [623, 171] on div at bounding box center [632, 168] width 77 height 64
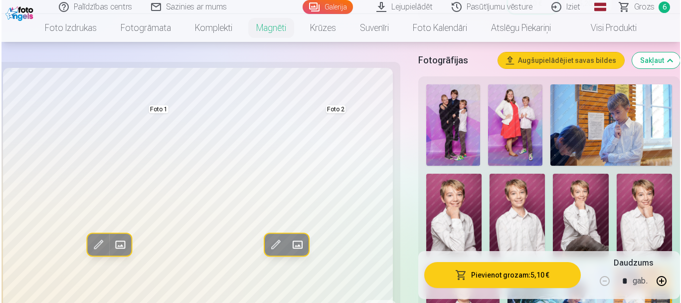
scroll to position [280, 0]
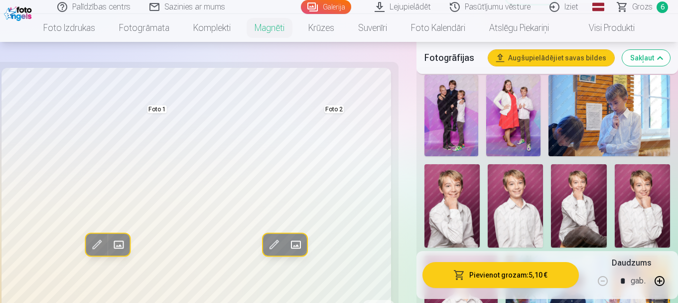
click at [435, 209] on img at bounding box center [452, 205] width 55 height 83
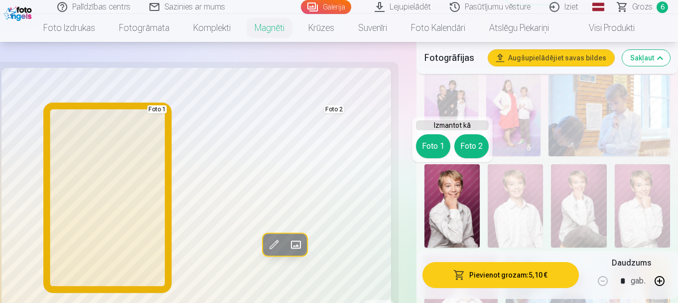
click at [429, 146] on button "Foto 1" at bounding box center [433, 146] width 34 height 24
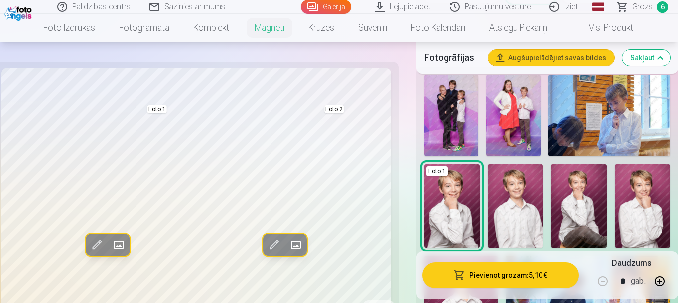
click at [503, 276] on button "Pievienot grozam : 5,10 €" at bounding box center [501, 275] width 156 height 26
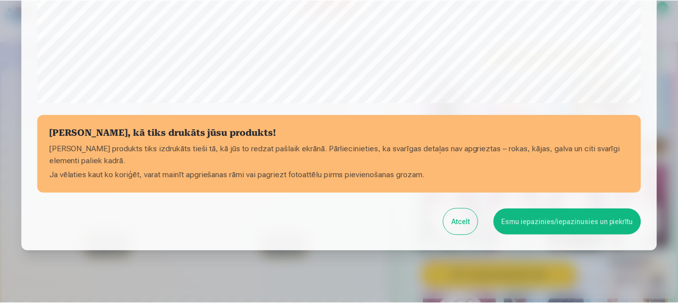
scroll to position [415, 0]
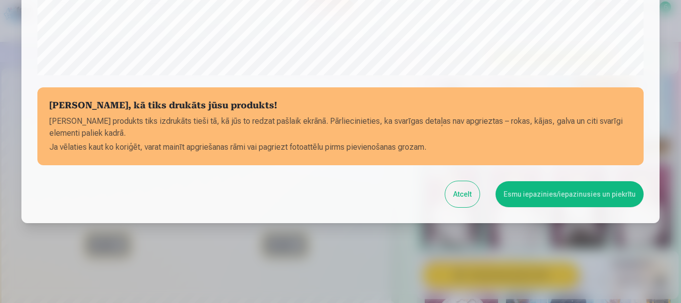
click at [566, 194] on button "Esmu iepazinies/iepazinusies un piekrītu" at bounding box center [569, 194] width 148 height 26
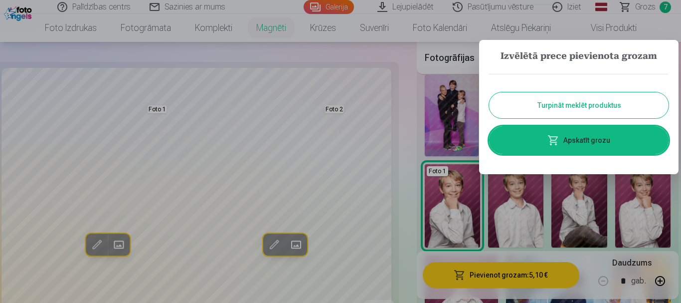
click at [568, 140] on link "Apskatīt grozu" at bounding box center [578, 140] width 179 height 28
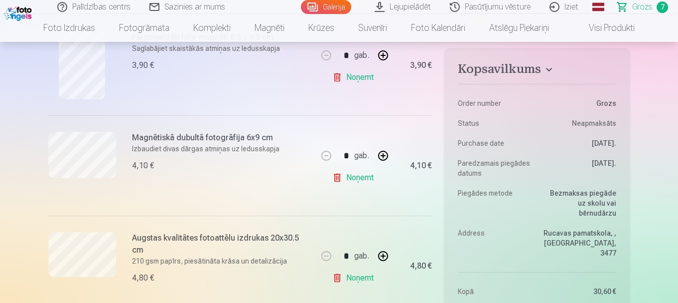
scroll to position [539, 0]
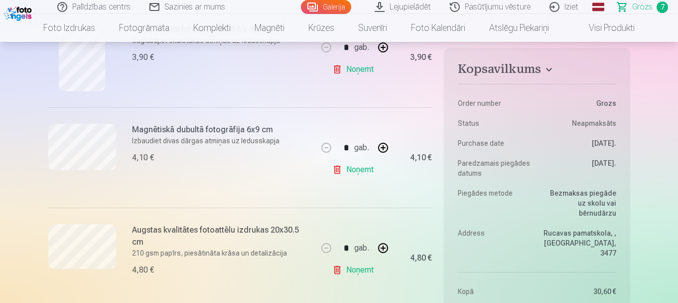
click at [385, 146] on button "button" at bounding box center [383, 148] width 24 height 24
click at [357, 169] on link "Noņemt" at bounding box center [354, 169] width 45 height 20
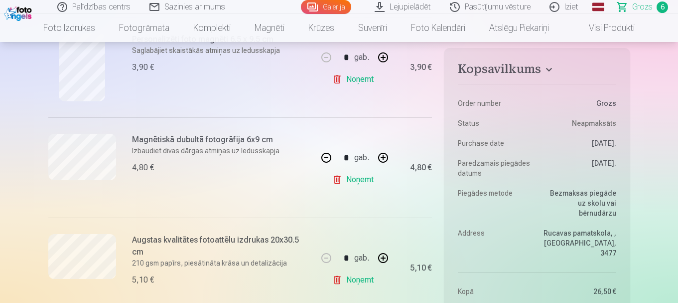
type input "*"
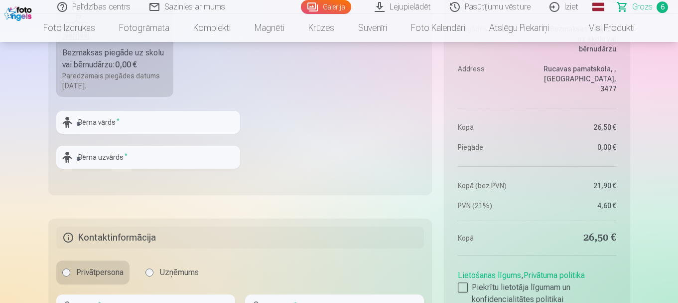
scroll to position [934, 0]
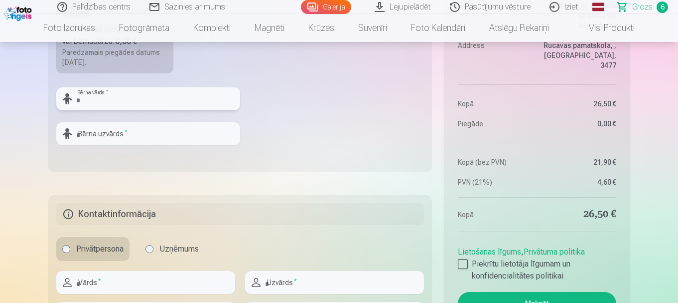
click at [152, 97] on input "text" at bounding box center [148, 98] width 184 height 23
type input "*********"
click at [131, 135] on input "text" at bounding box center [148, 133] width 184 height 23
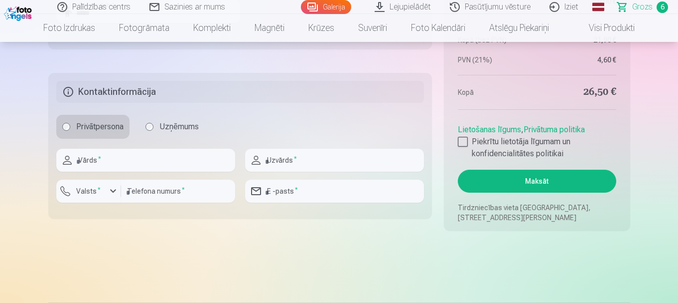
scroll to position [1064, 0]
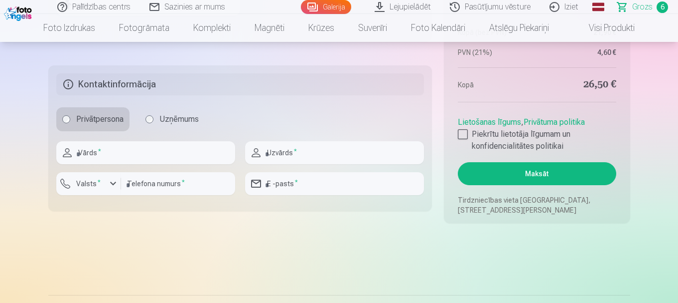
type input "*****"
click at [163, 153] on input "text" at bounding box center [145, 152] width 179 height 23
type input "*****"
type input "******"
type input "********"
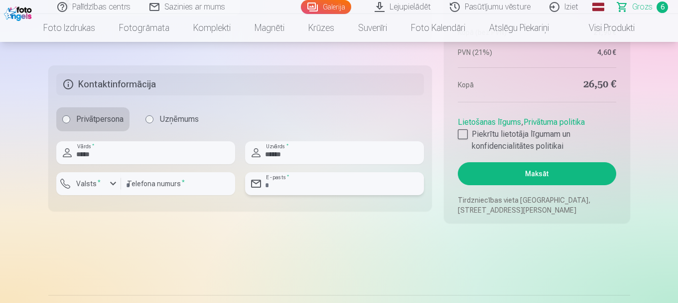
type input "**********"
click at [461, 133] on div at bounding box center [463, 134] width 10 height 10
click at [526, 172] on button "Maksāt" at bounding box center [537, 173] width 158 height 23
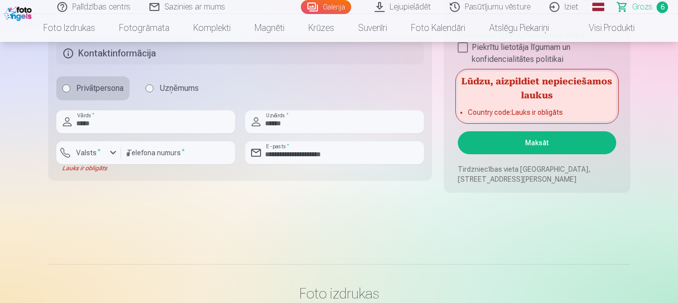
scroll to position [1079, 0]
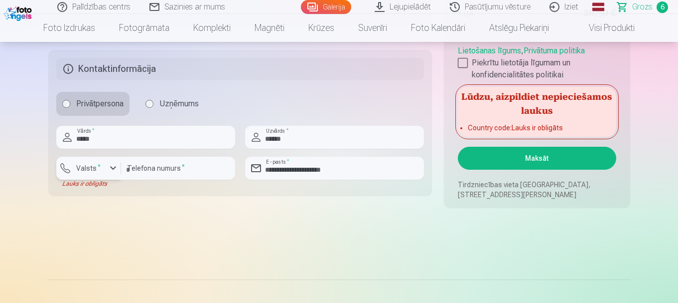
click at [113, 166] on div "button" at bounding box center [113, 168] width 12 height 12
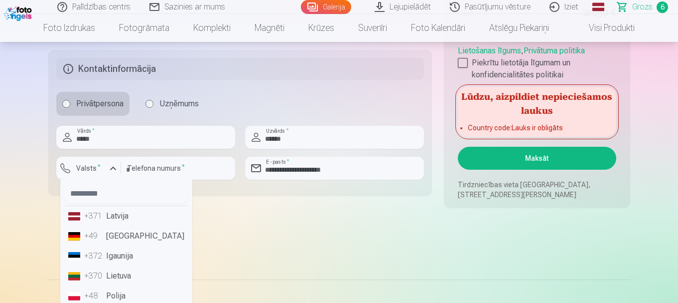
click at [116, 217] on li "+371 Latvija" at bounding box center [126, 216] width 124 height 20
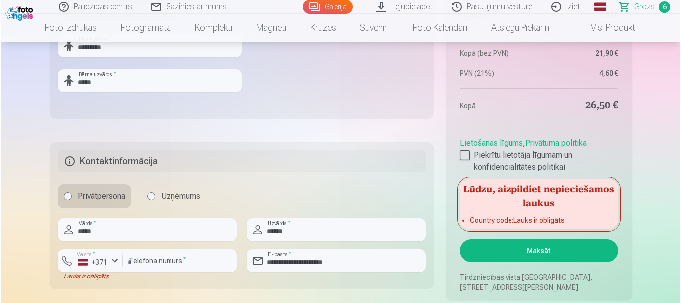
scroll to position [1087, 0]
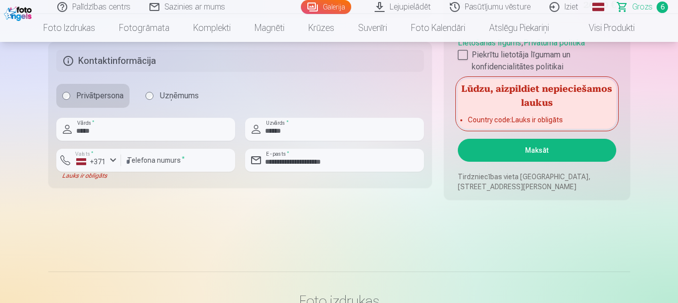
click at [530, 145] on button "Maksāt" at bounding box center [537, 150] width 158 height 23
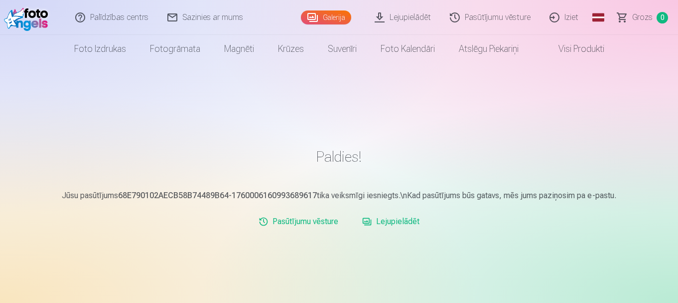
scroll to position [5, 0]
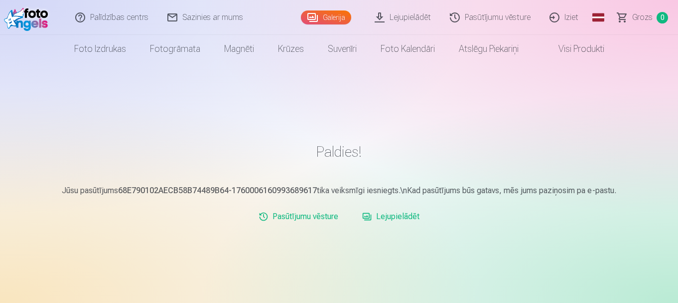
click at [395, 216] on link "Lejupielādēt" at bounding box center [390, 216] width 65 height 20
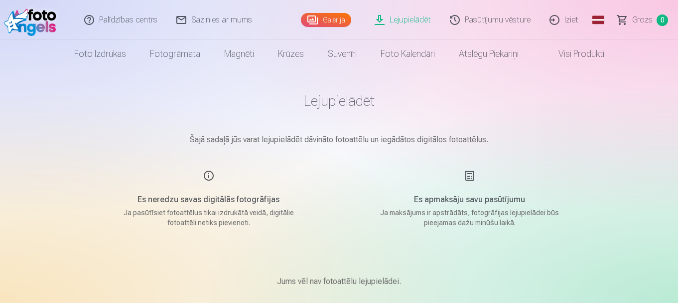
click at [411, 20] on link "Lejupielādēt" at bounding box center [403, 20] width 75 height 40
click at [330, 18] on link "Galerija" at bounding box center [326, 20] width 50 height 14
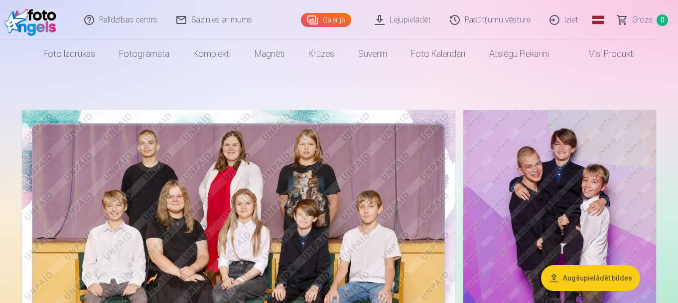
click at [410, 18] on link "Lejupielādēt" at bounding box center [403, 20] width 75 height 40
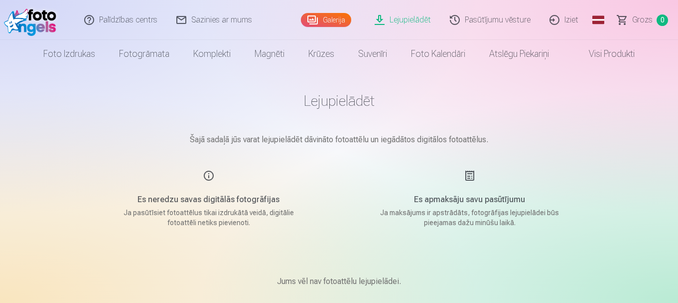
click at [321, 19] on link "Galerija" at bounding box center [326, 20] width 50 height 14
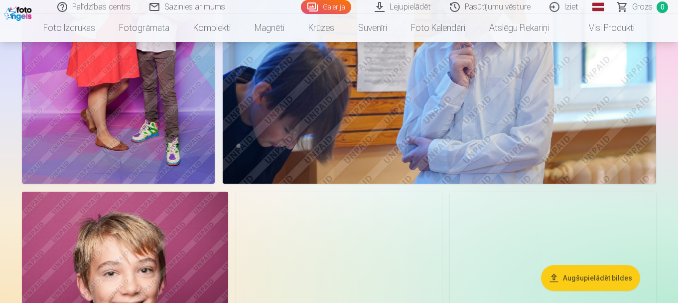
scroll to position [649, 0]
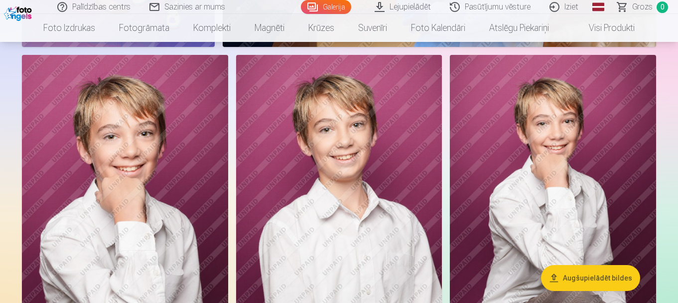
click at [577, 276] on button "Augšupielādēt bildes" at bounding box center [590, 278] width 99 height 26
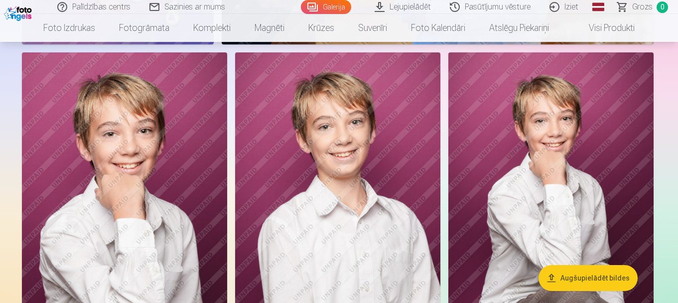
scroll to position [650, 0]
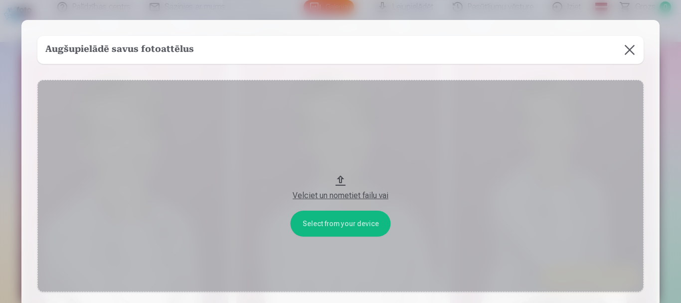
click at [627, 50] on button at bounding box center [629, 50] width 28 height 28
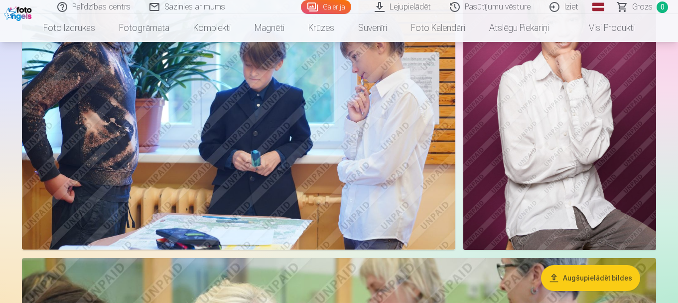
scroll to position [11, 0]
